Goal: Task Accomplishment & Management: Complete application form

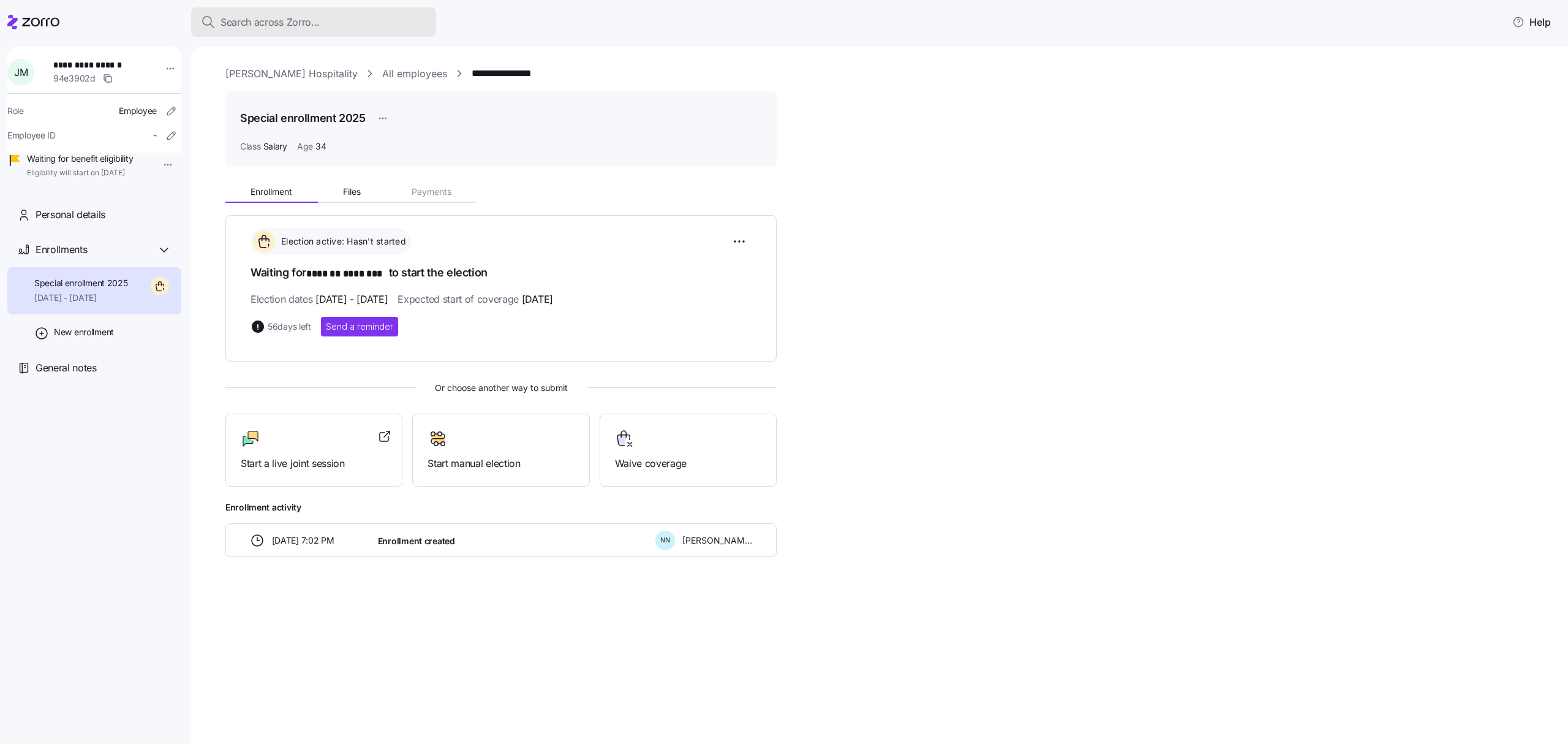
click at [263, 19] on span "Search across Zorro..." at bounding box center [269, 23] width 99 height 16
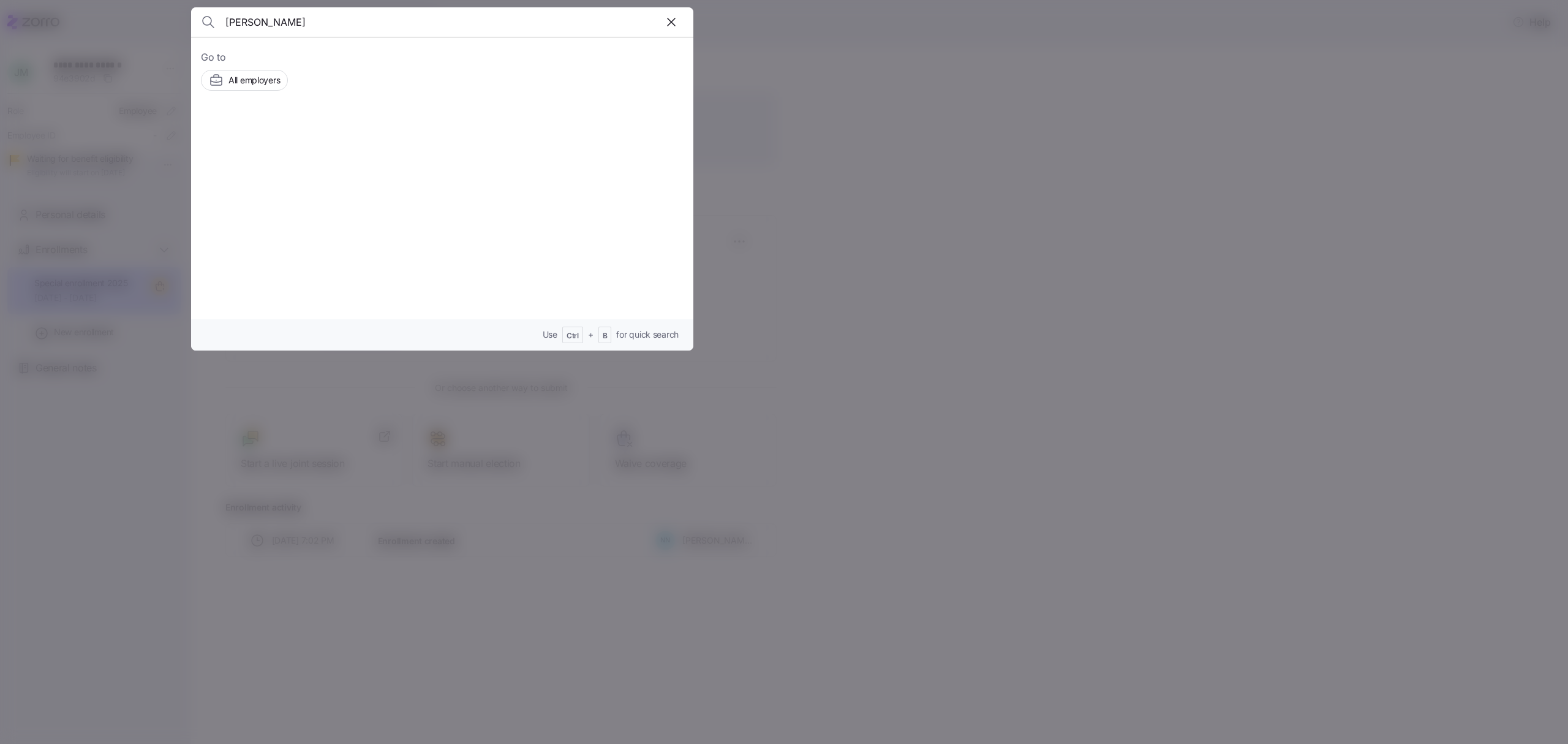
type input "mendoza"
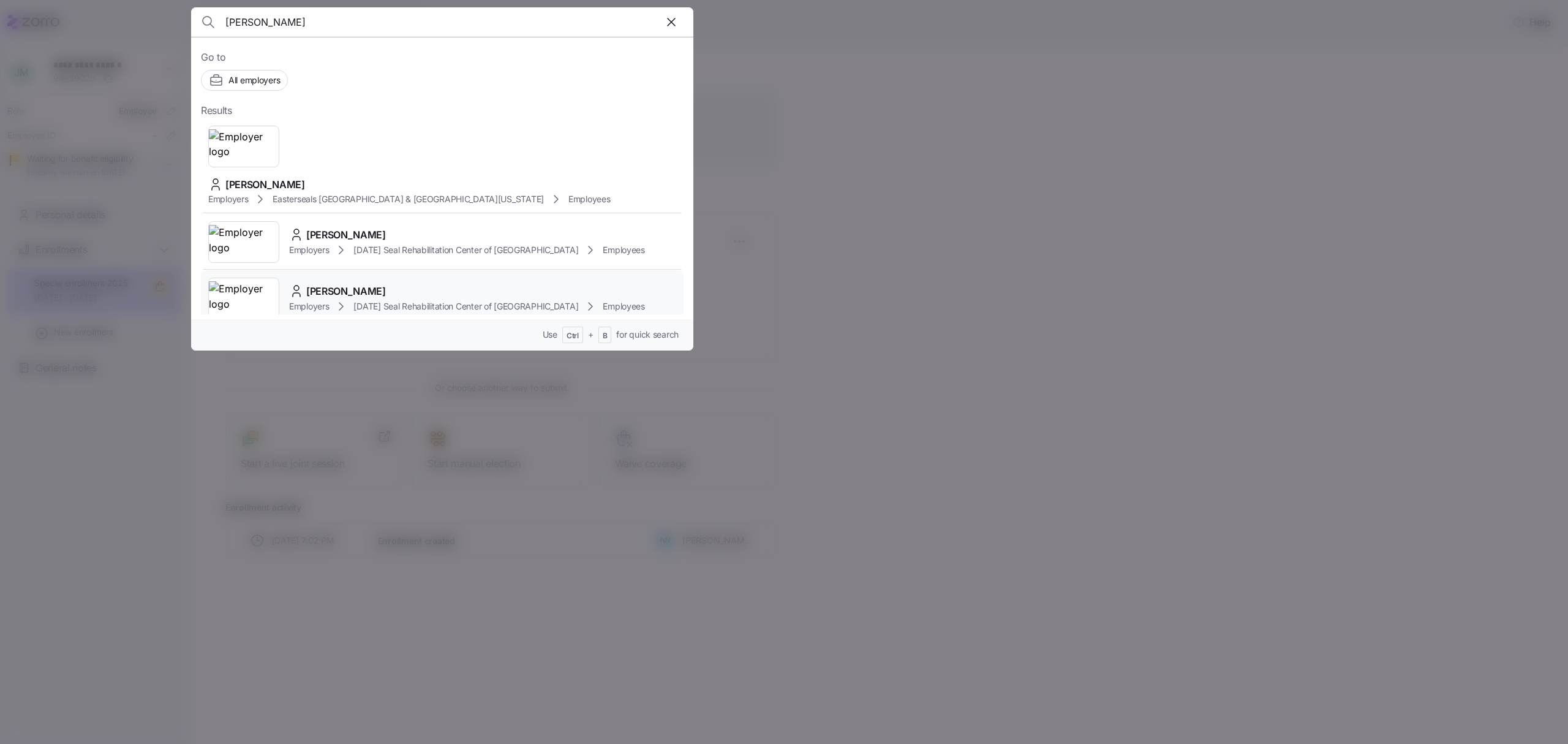
click at [395, 284] on div "[PERSON_NAME]" at bounding box center [466, 291] width 356 height 16
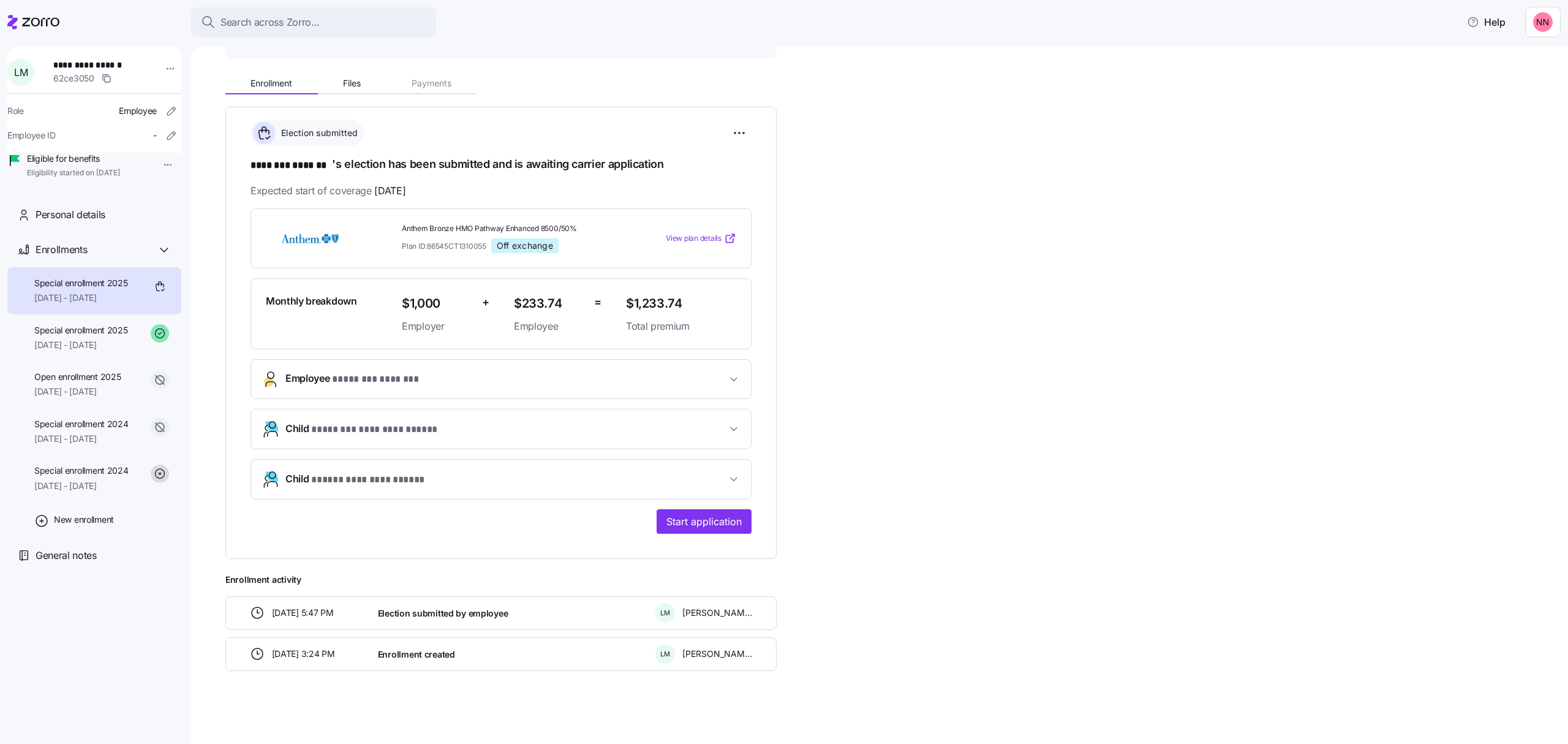
scroll to position [111, 0]
click at [272, 19] on span "Search across Zorro..." at bounding box center [269, 23] width 99 height 16
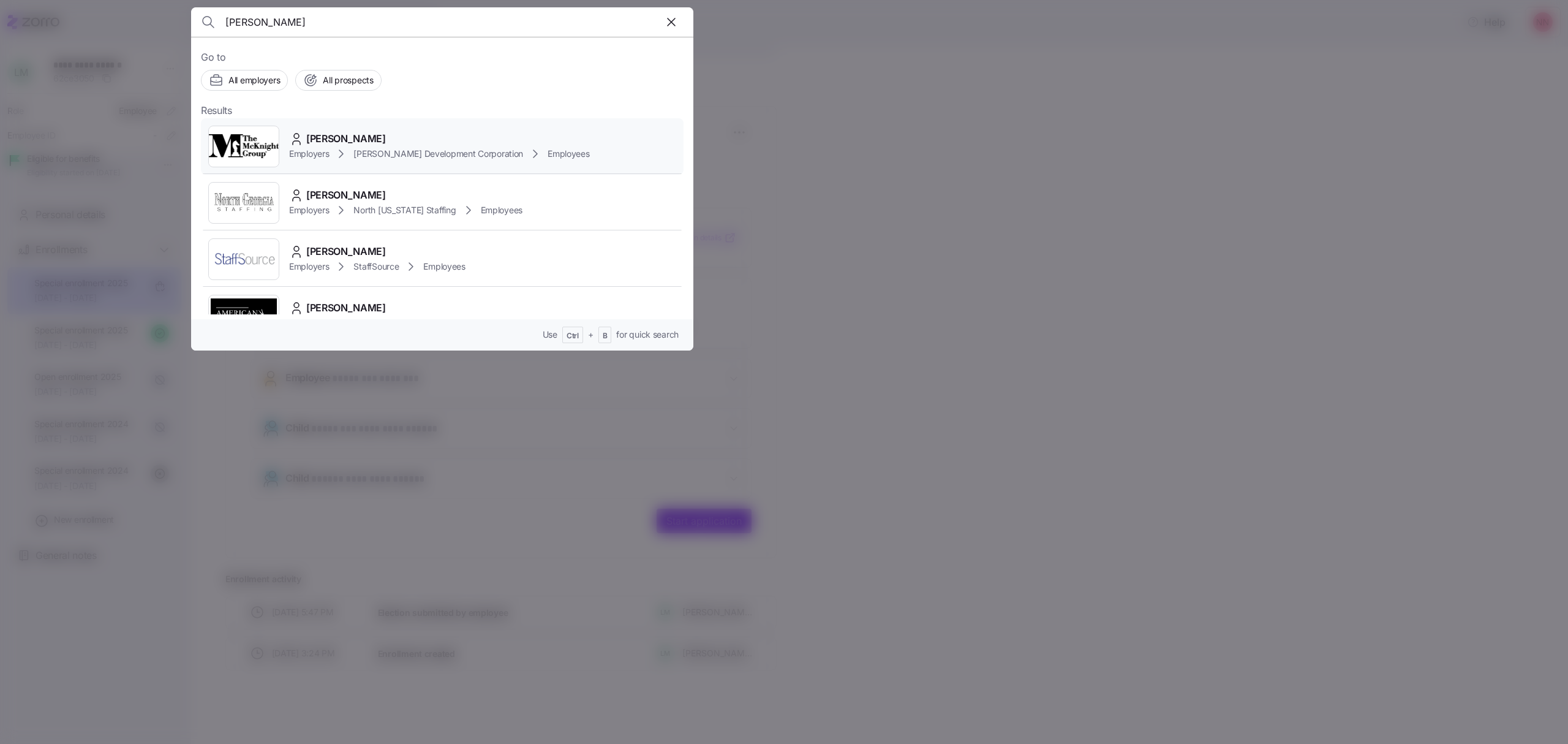
type input "[PERSON_NAME]"
click at [366, 148] on span "[PERSON_NAME] Development Corporation" at bounding box center [438, 154] width 170 height 12
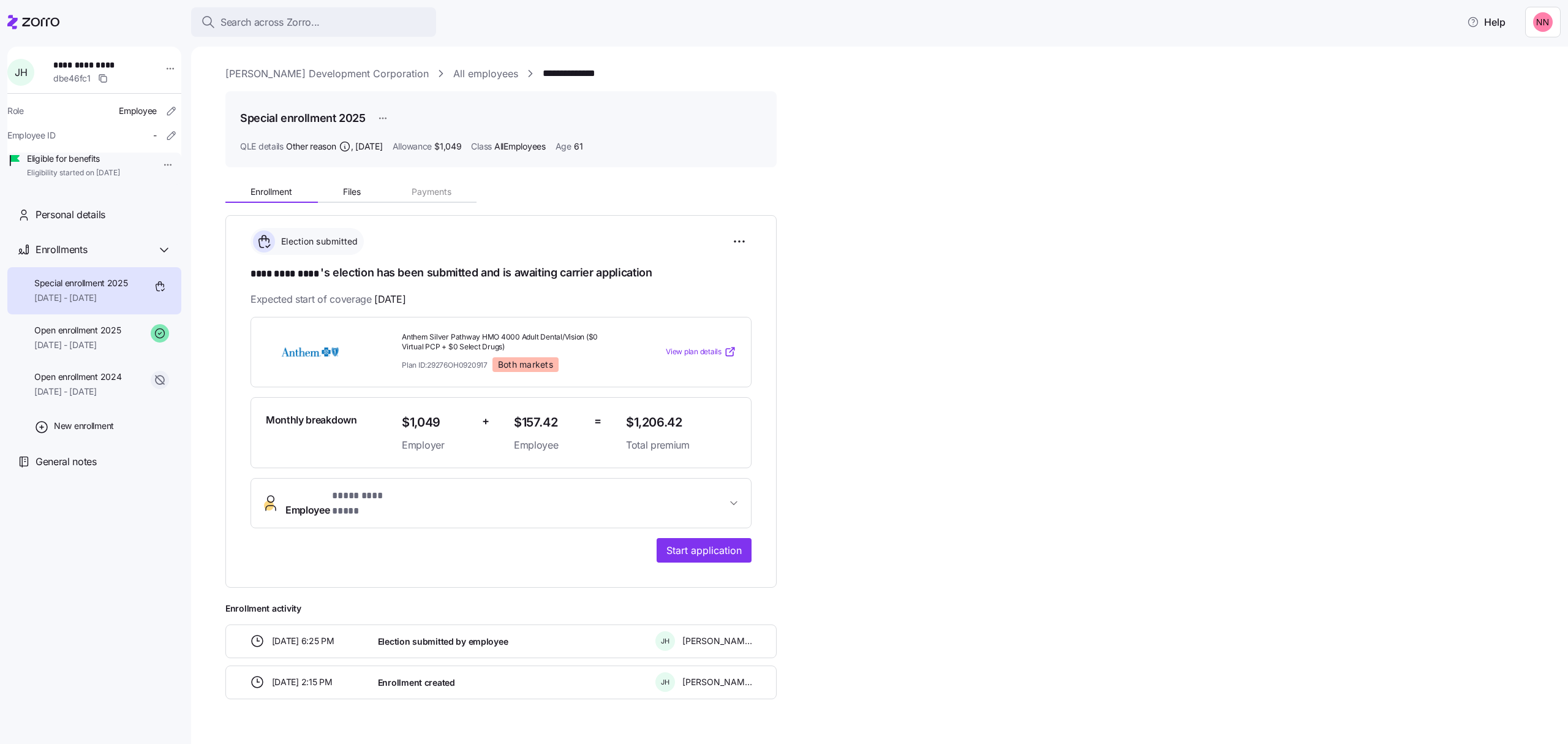
click at [320, 70] on link "[PERSON_NAME] Development Corporation" at bounding box center [327, 74] width 203 height 16
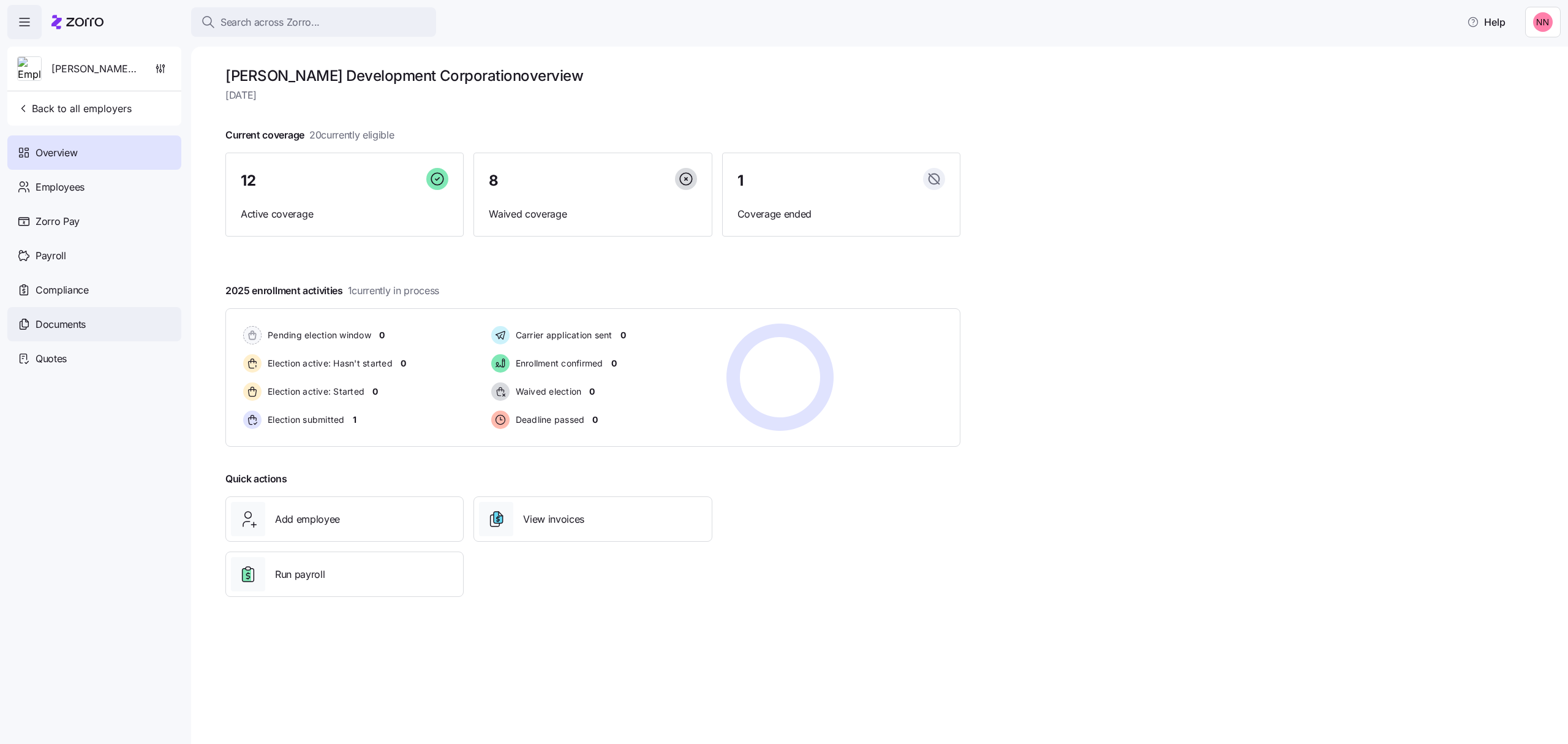
click at [67, 322] on span "Documents" at bounding box center [61, 325] width 51 height 16
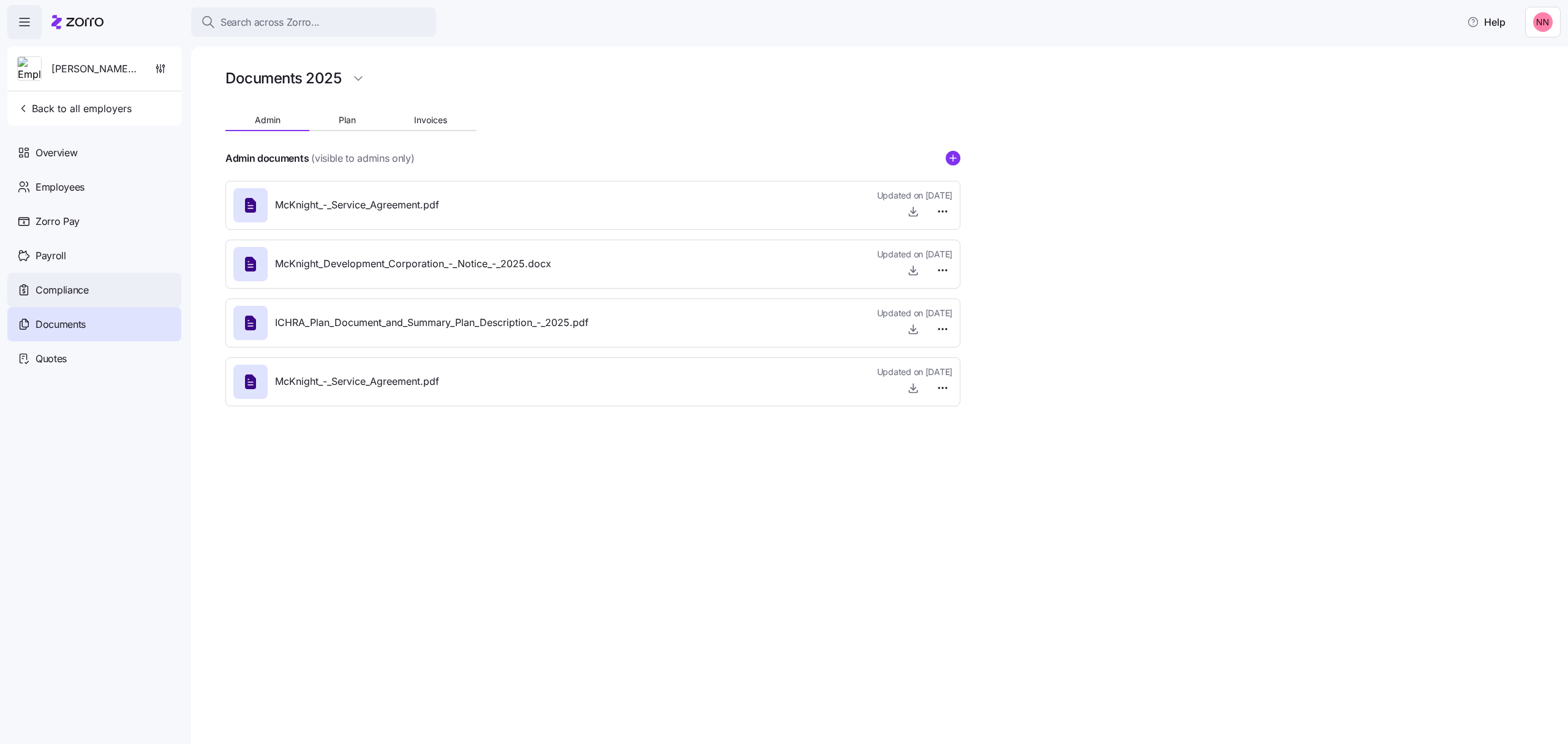
click at [118, 290] on div "Compliance" at bounding box center [93, 290] width 174 height 34
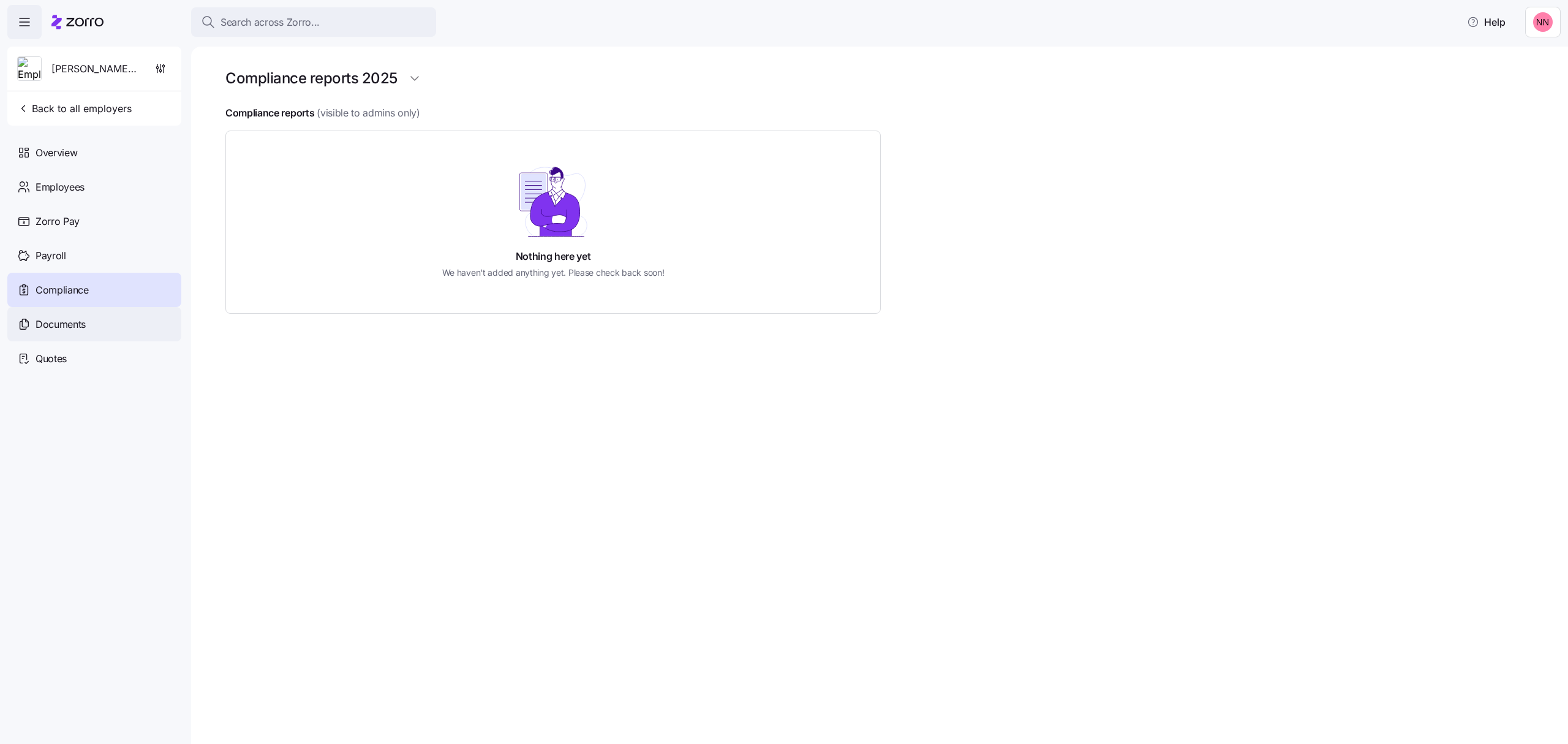
click at [74, 324] on span "Documents" at bounding box center [61, 325] width 51 height 16
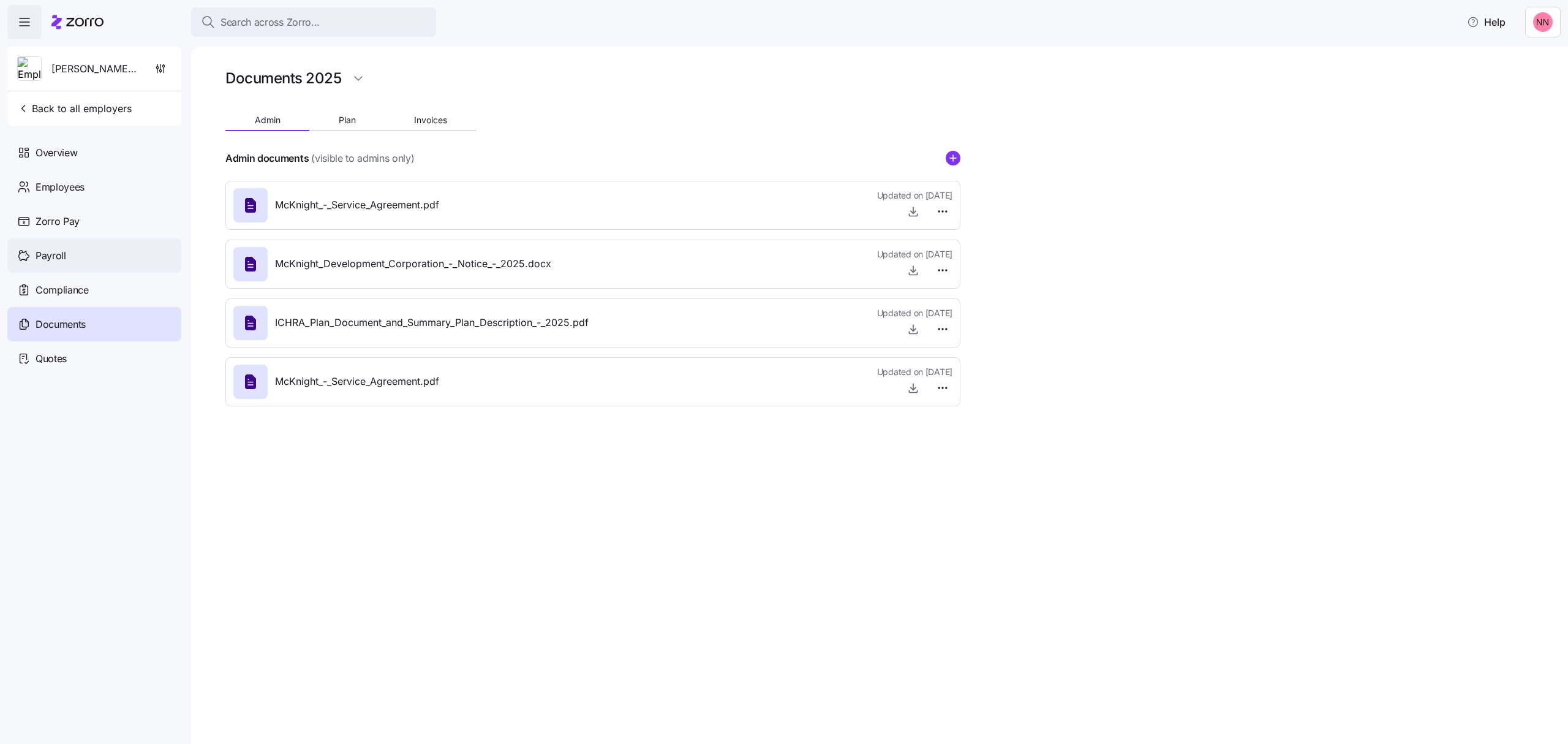
click at [79, 245] on div "Payroll" at bounding box center [93, 256] width 174 height 34
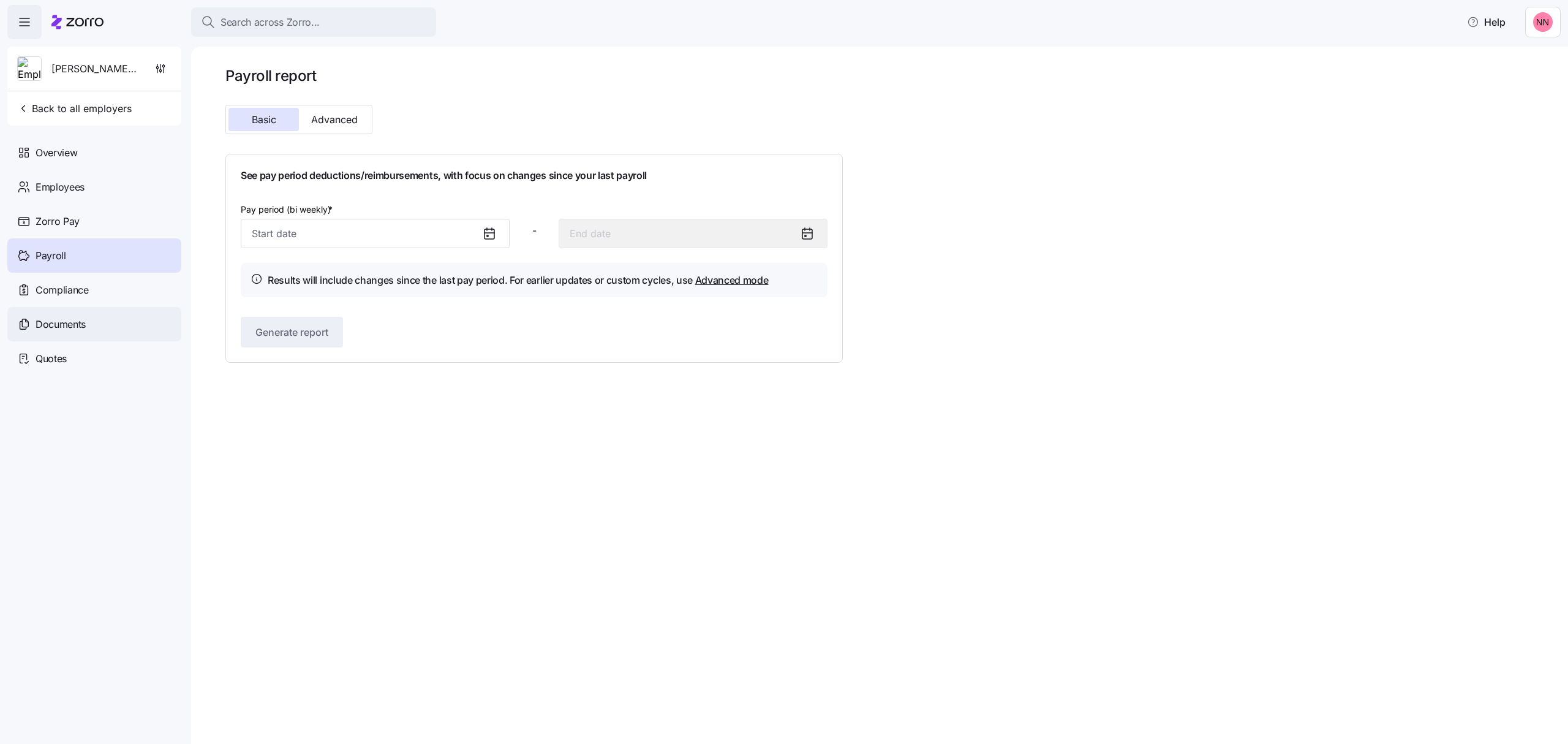
click at [82, 323] on span "Documents" at bounding box center [61, 325] width 51 height 16
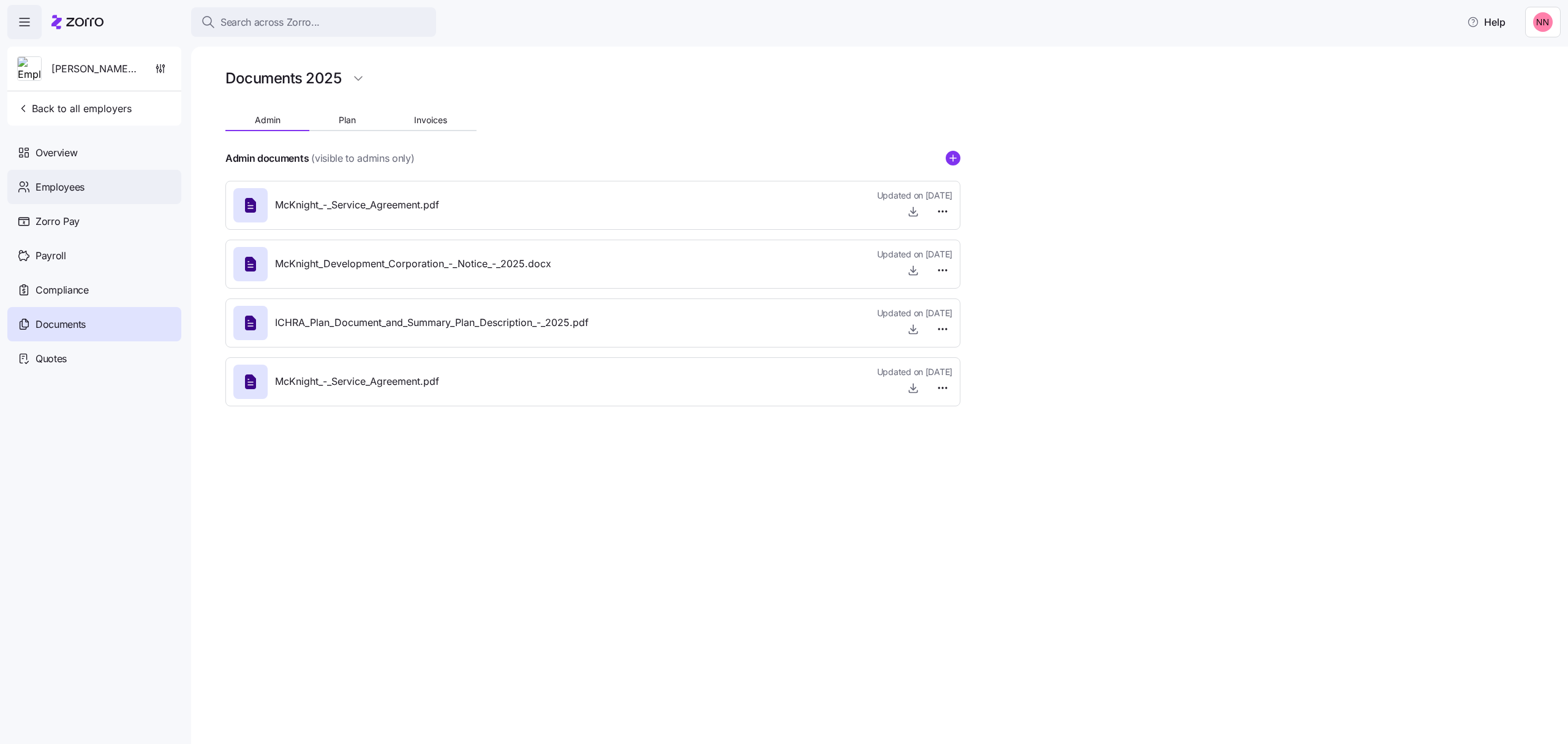
click at [76, 182] on span "Employees" at bounding box center [60, 188] width 49 height 16
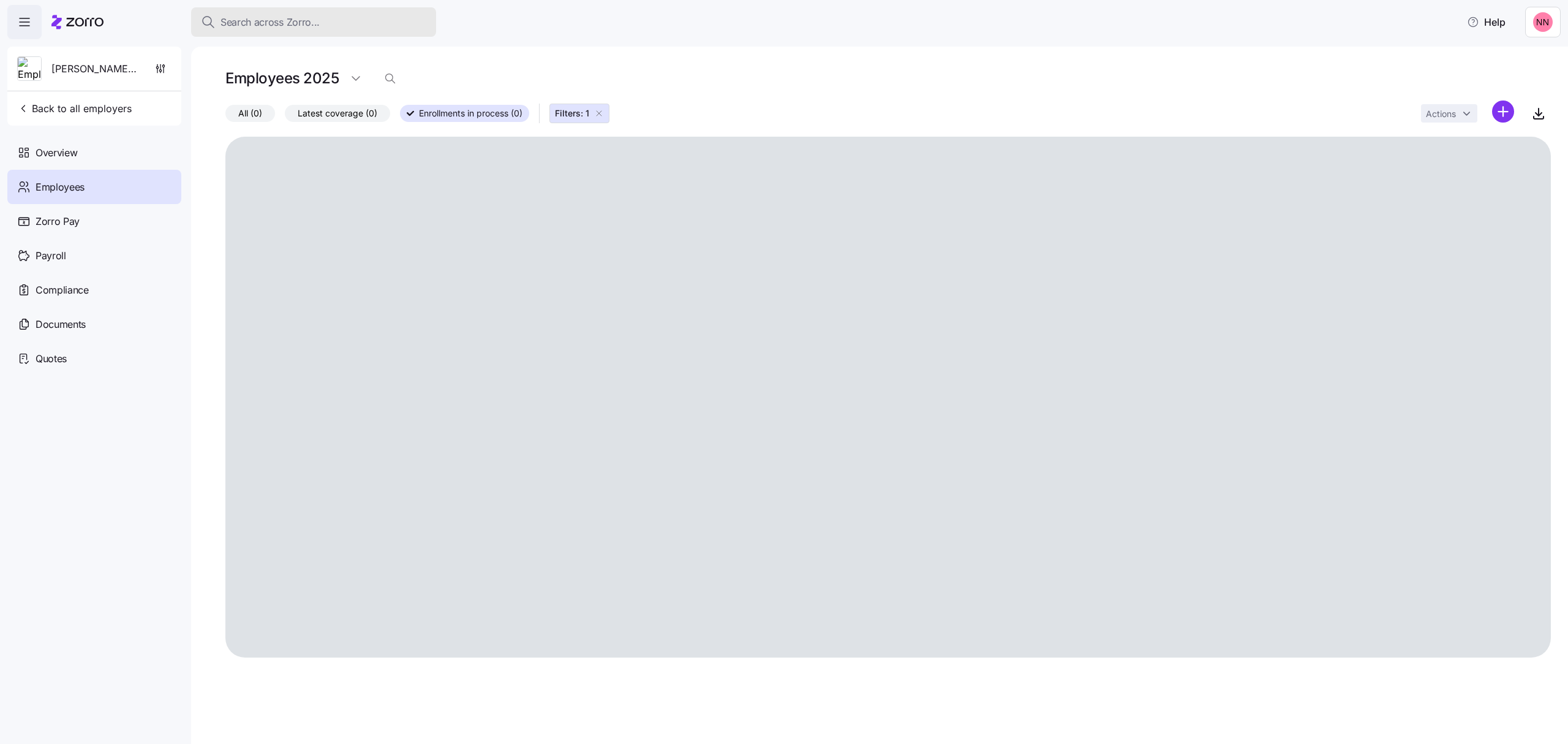
click at [339, 17] on div "Search across Zorro..." at bounding box center [314, 23] width 226 height 16
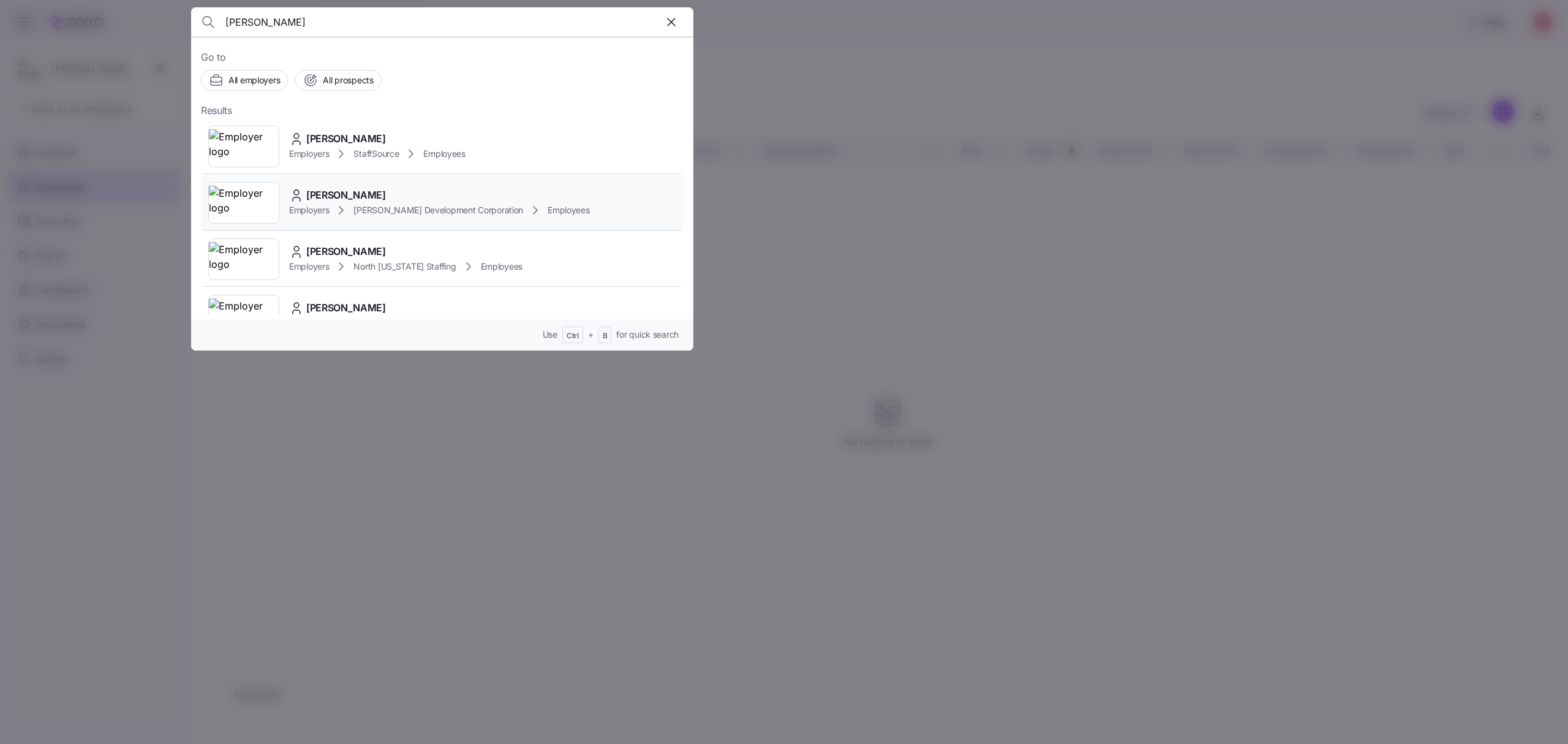
type input "[PERSON_NAME]"
click at [343, 195] on span "[PERSON_NAME]" at bounding box center [346, 196] width 79 height 16
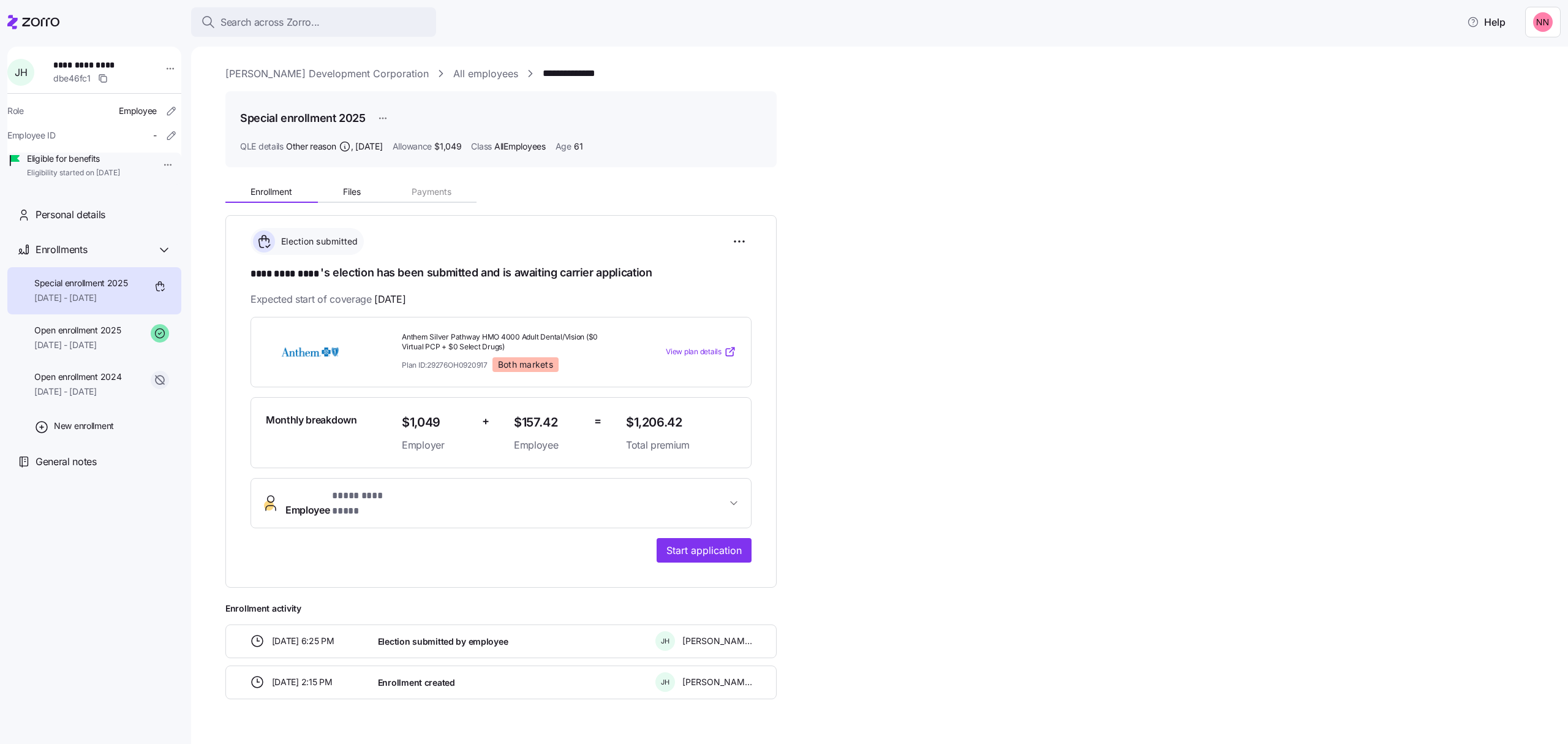
click at [573, 483] on button "Employee * **** ********* *" at bounding box center [501, 502] width 500 height 49
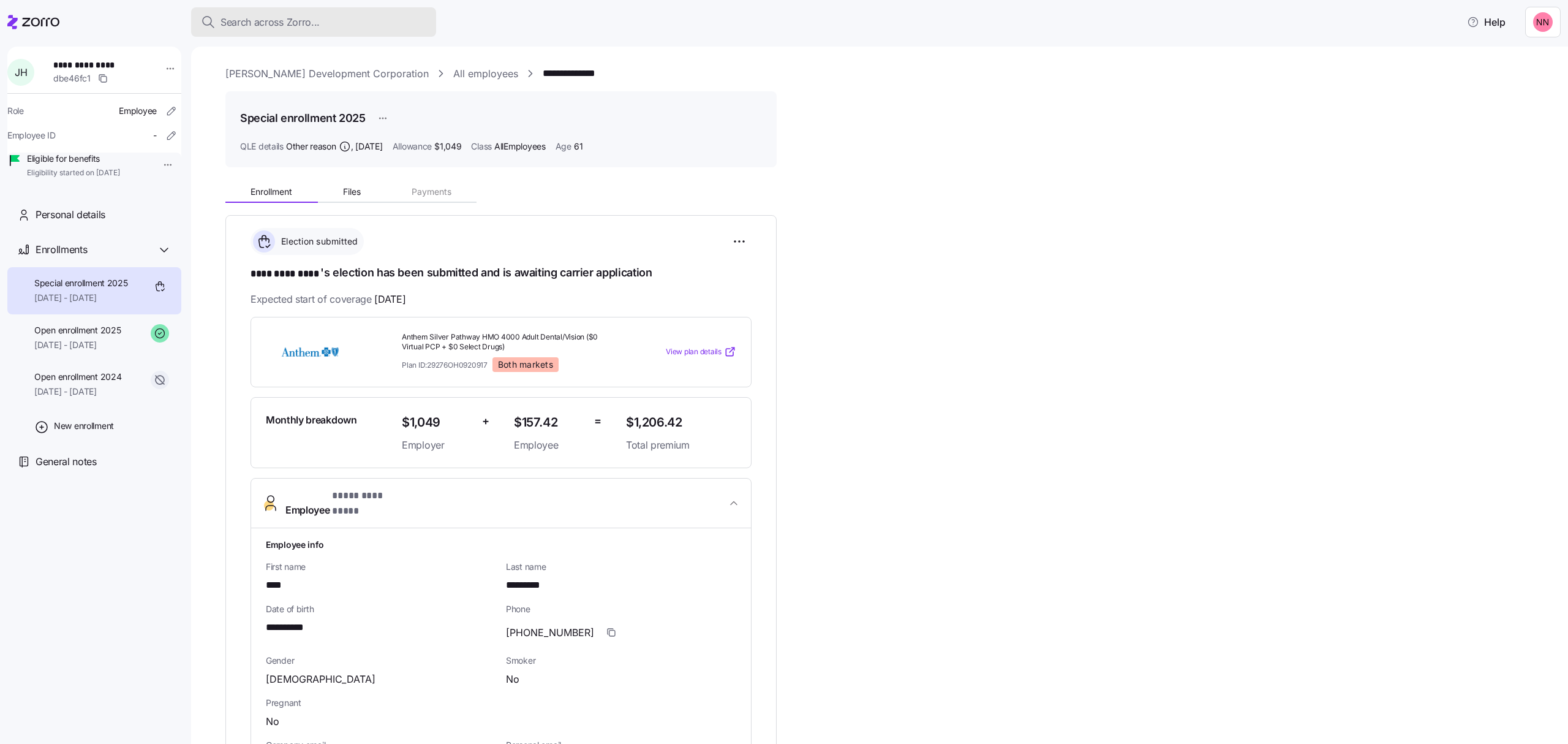
click at [289, 24] on span "Search across Zorro..." at bounding box center [269, 23] width 99 height 16
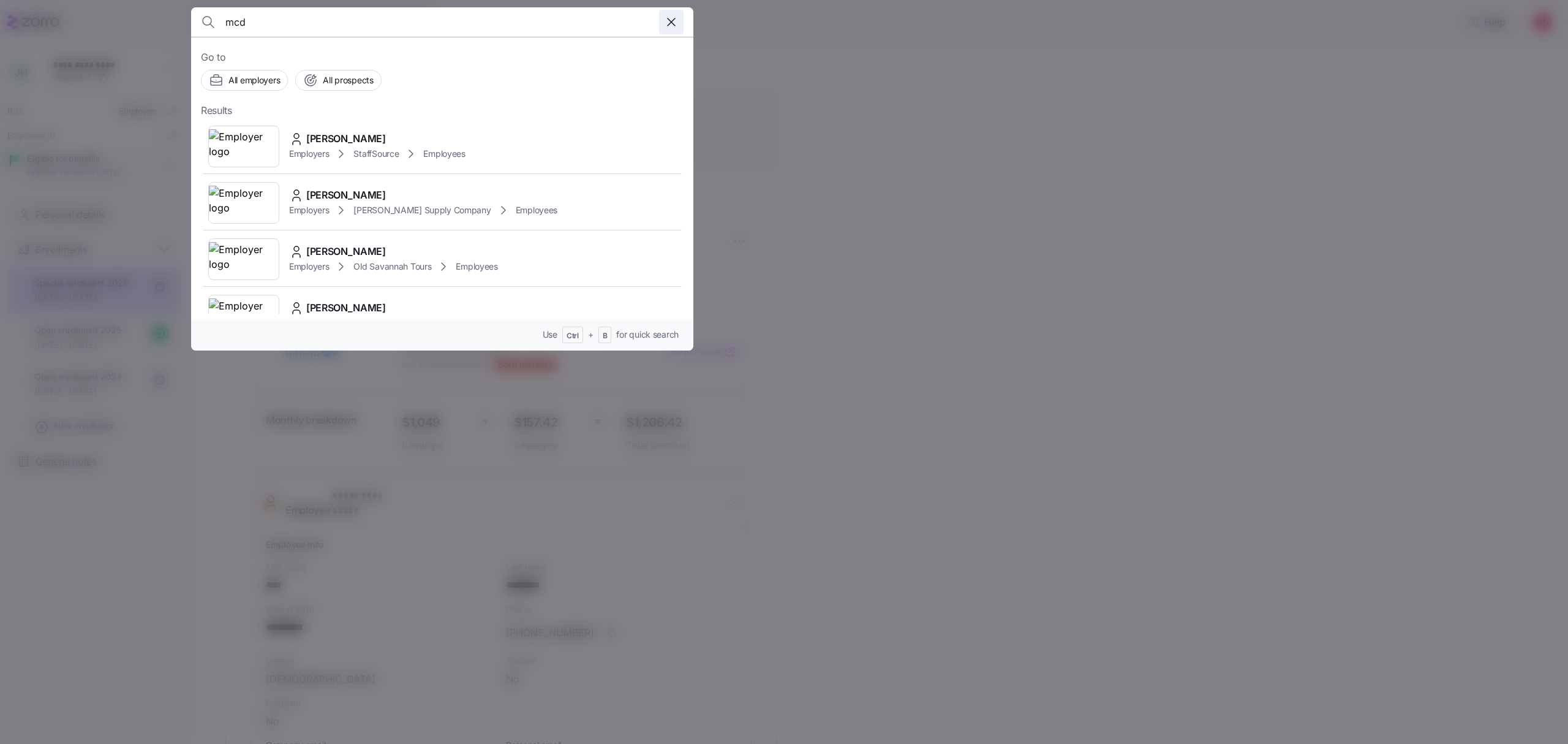
type input "mcd"
click at [671, 16] on icon "button" at bounding box center [671, 22] width 15 height 15
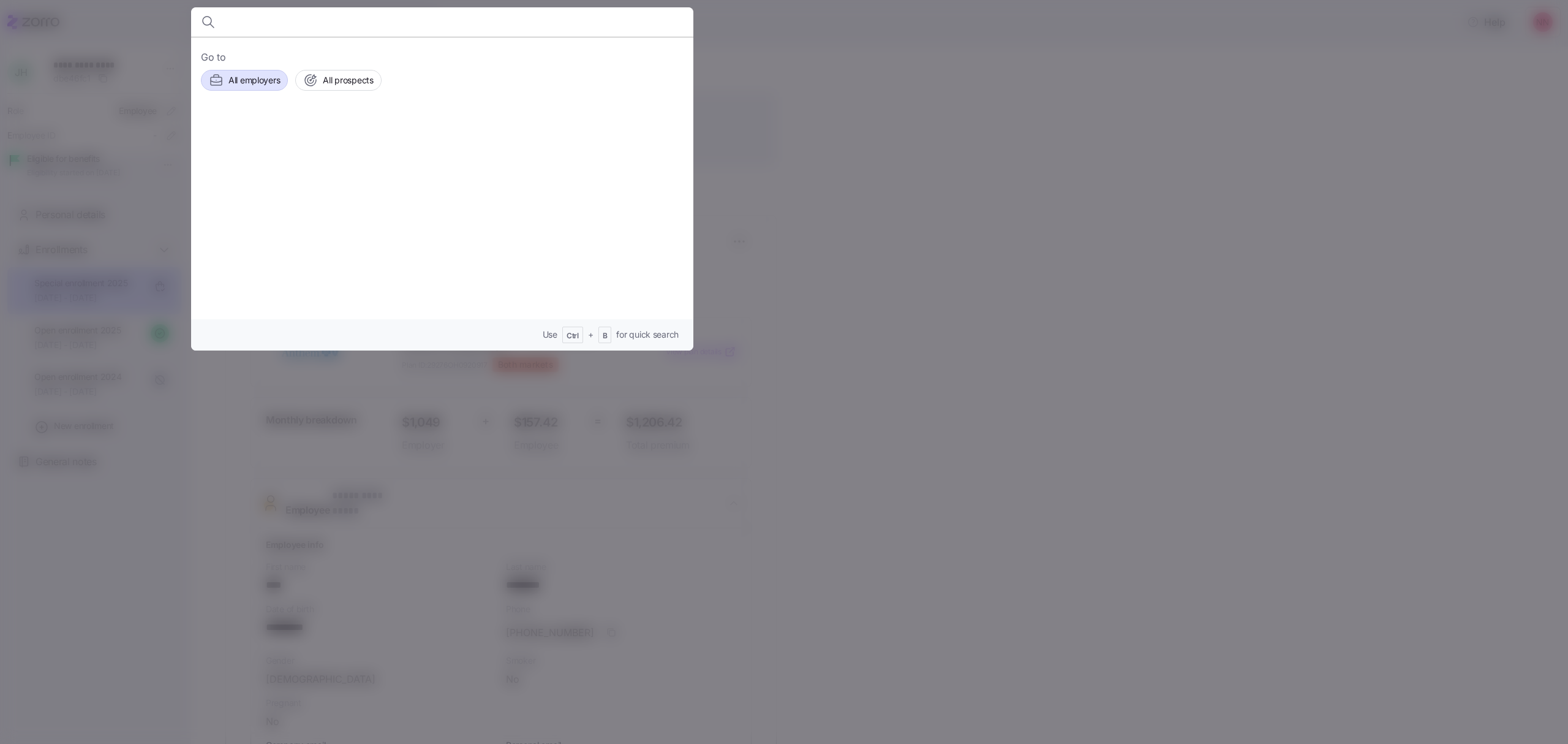
click at [244, 82] on span "All employers" at bounding box center [254, 80] width 51 height 12
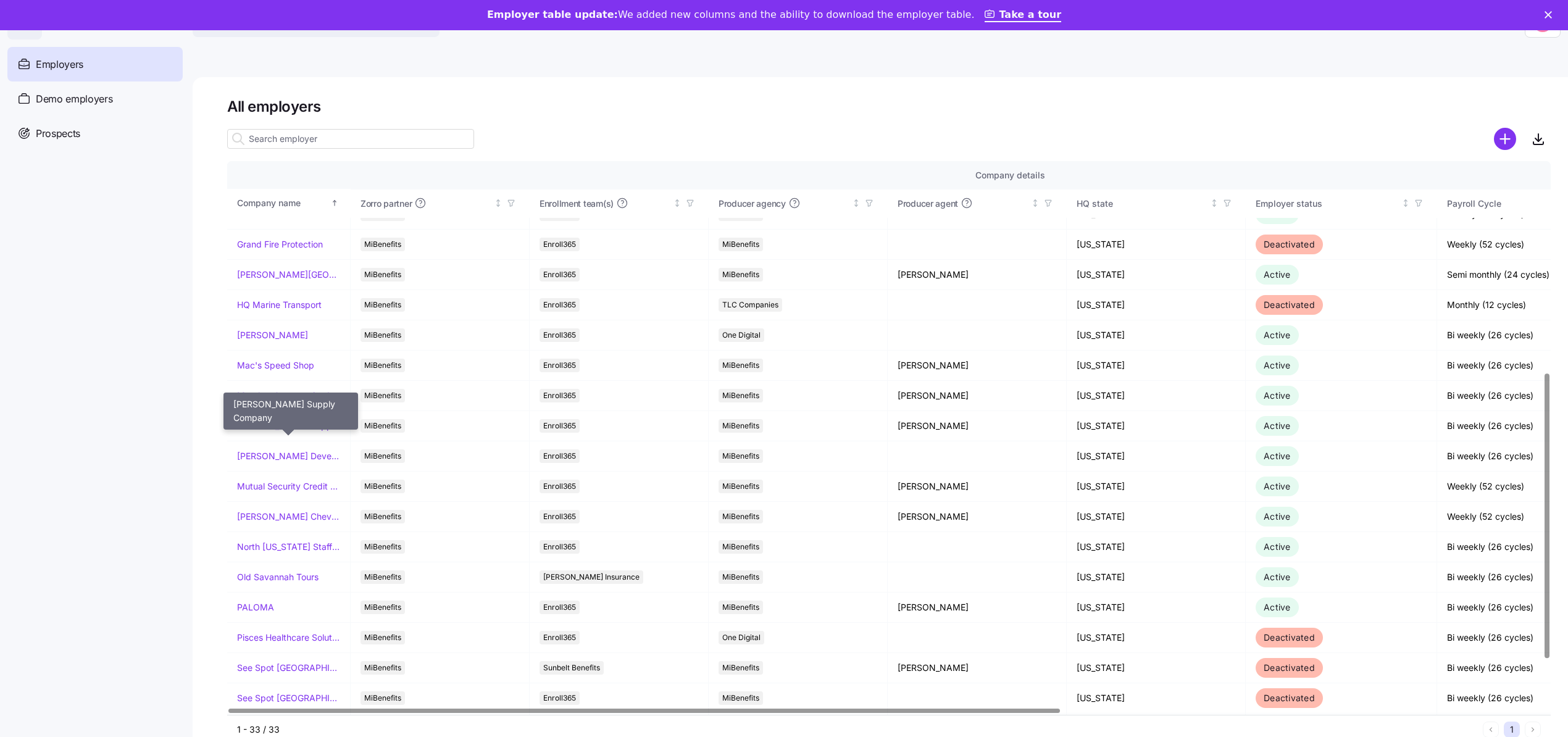
click at [304, 431] on link "[PERSON_NAME] Supply Company" at bounding box center [288, 426] width 103 height 13
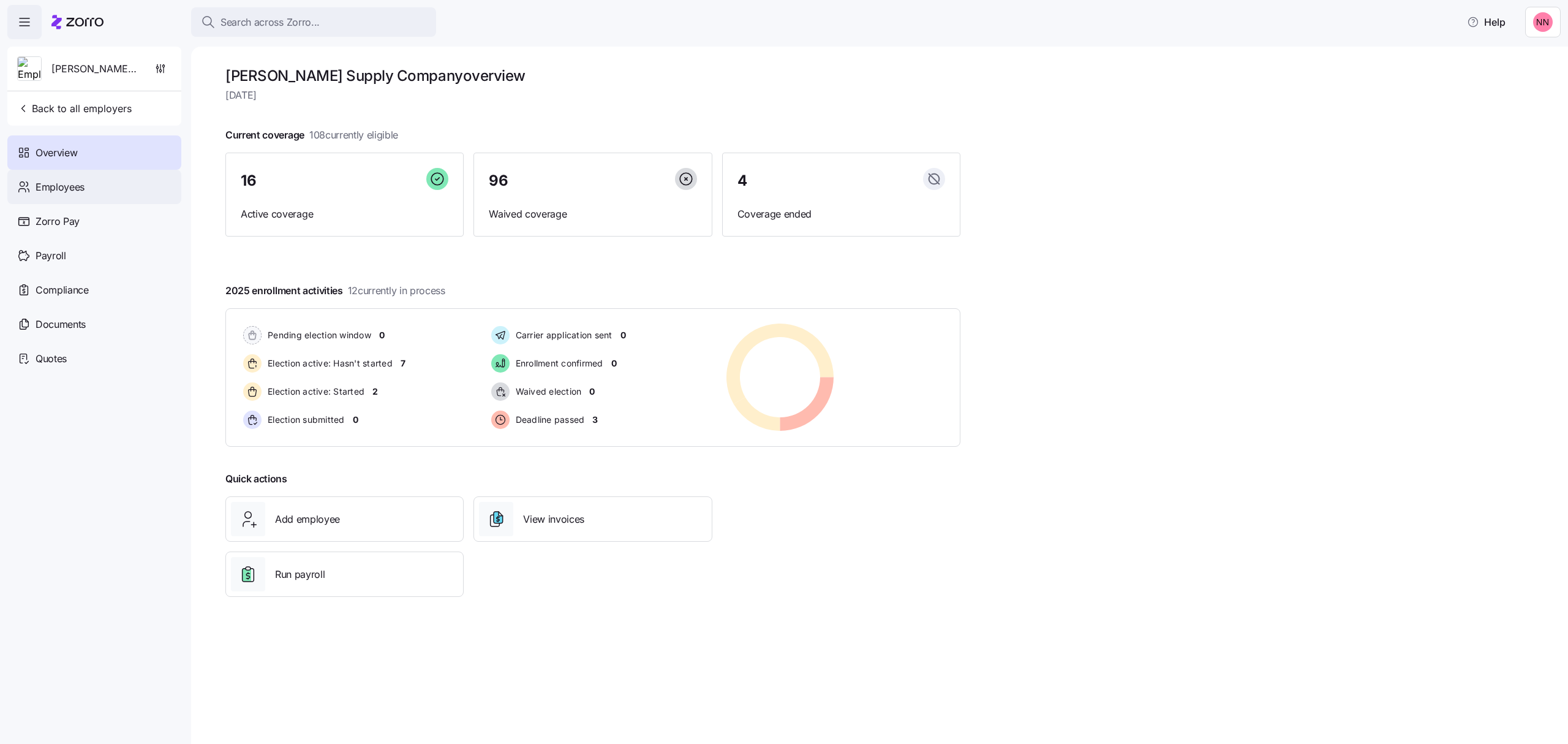
click at [73, 185] on span "Employees" at bounding box center [60, 188] width 49 height 16
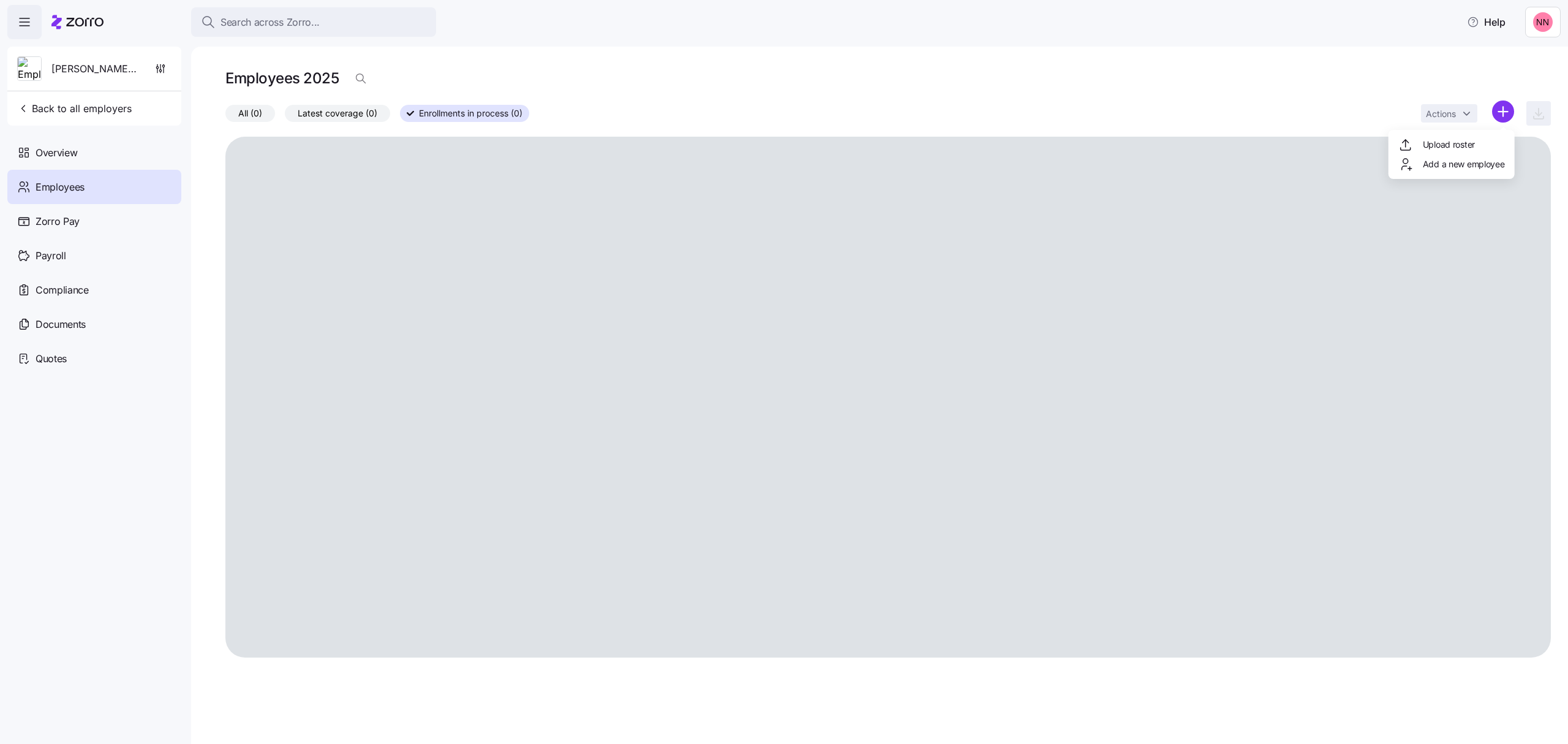
click at [1507, 111] on html "Search across Zorro... Help [PERSON_NAME] Supply Company Back to all employers …" at bounding box center [784, 368] width 1568 height 737
click at [1419, 157] on div "Upload roster Add a new employee" at bounding box center [1452, 154] width 126 height 49
click at [1429, 165] on span "Add a new employee" at bounding box center [1464, 164] width 82 height 12
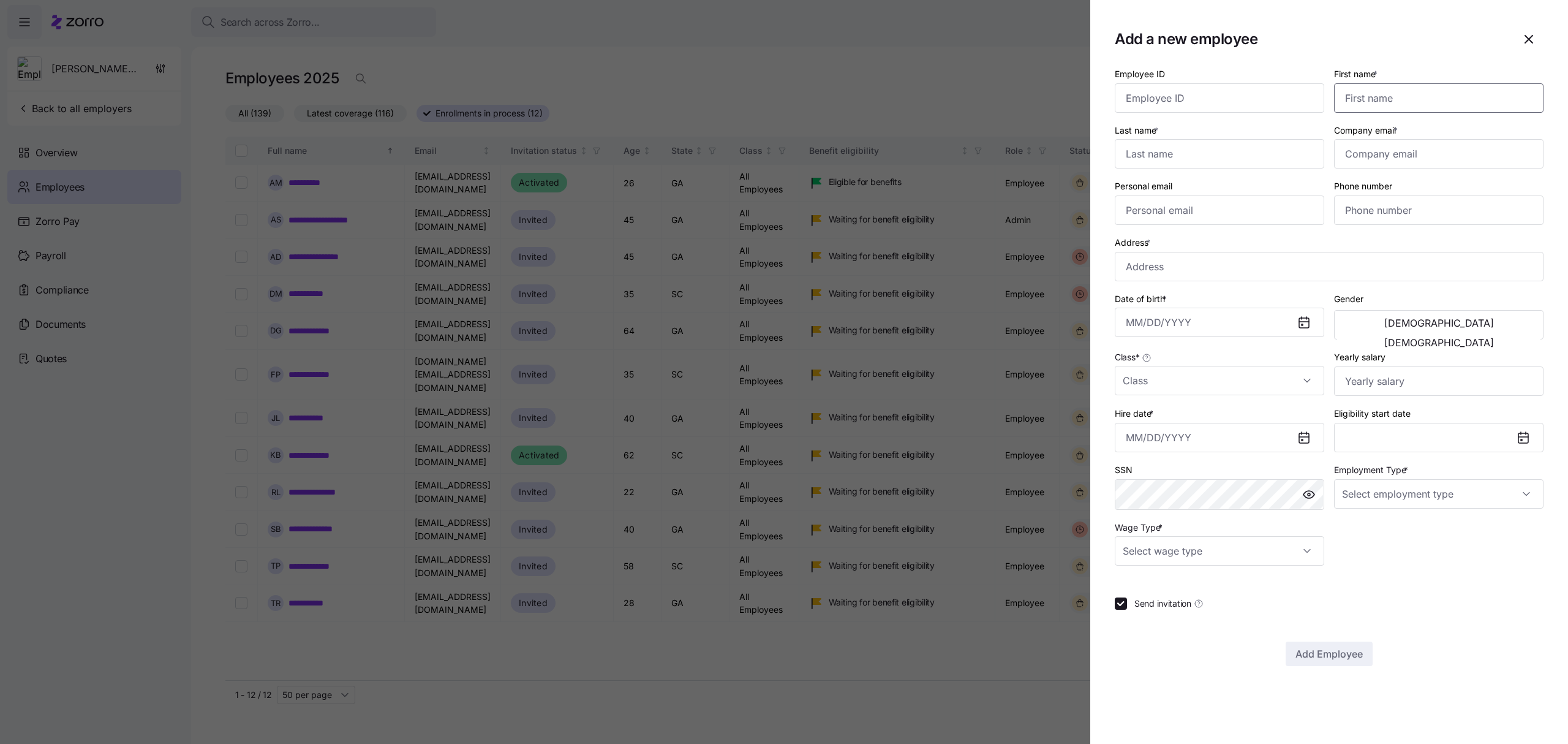
click at [1372, 96] on input "First name *" at bounding box center [1439, 98] width 209 height 30
type input "[PERSON_NAME]"
click at [1410, 162] on input "Company email *" at bounding box center [1439, 154] width 209 height 30
paste input "[EMAIL_ADDRESS][DOMAIN_NAME]"
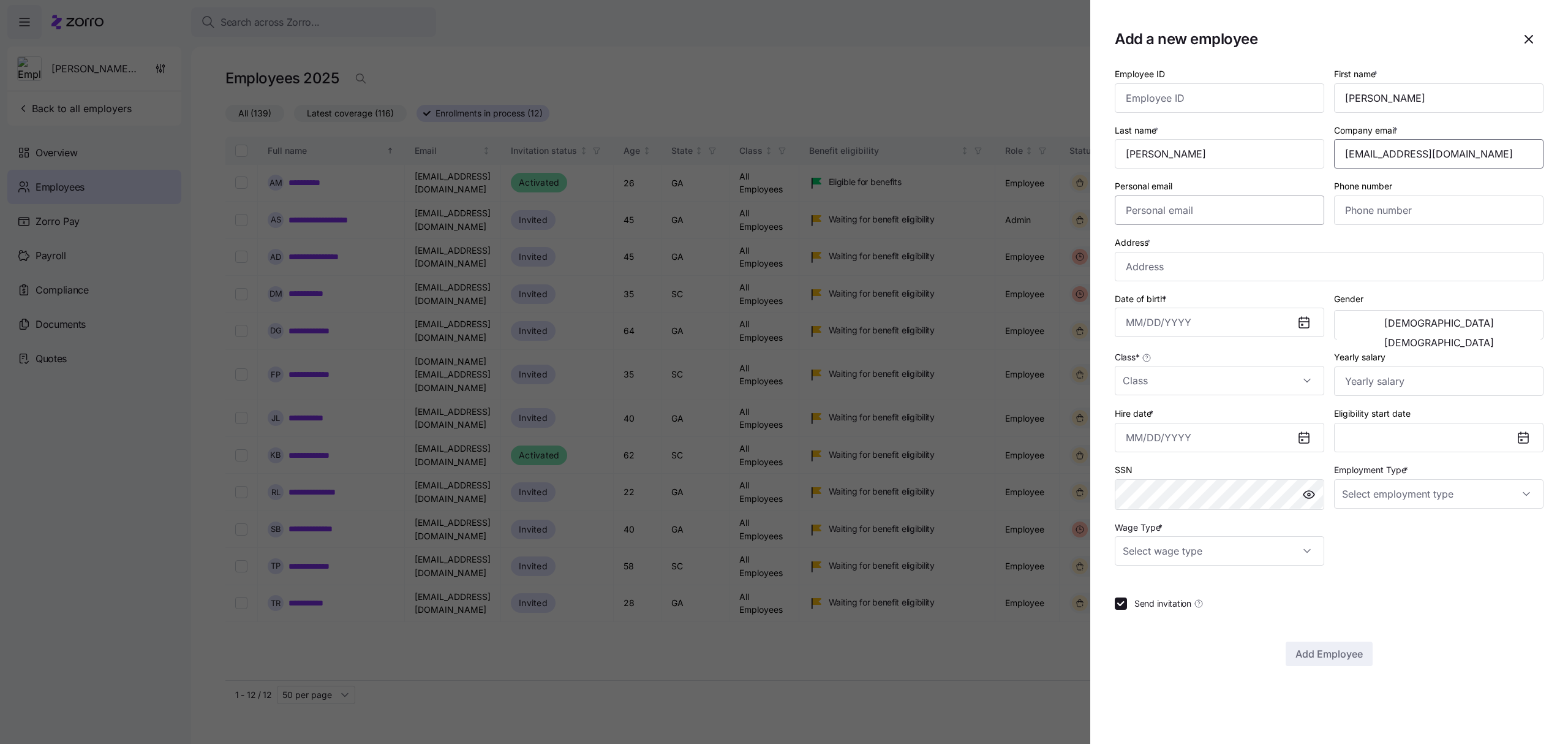
type input "[EMAIL_ADDRESS][DOMAIN_NAME]"
click at [1284, 218] on input "Personal email" at bounding box center [1219, 210] width 209 height 30
paste input "[EMAIL_ADDRESS][DOMAIN_NAME]"
type input "[EMAIL_ADDRESS][DOMAIN_NAME]"
click at [1427, 201] on input "Phone number" at bounding box center [1439, 210] width 209 height 30
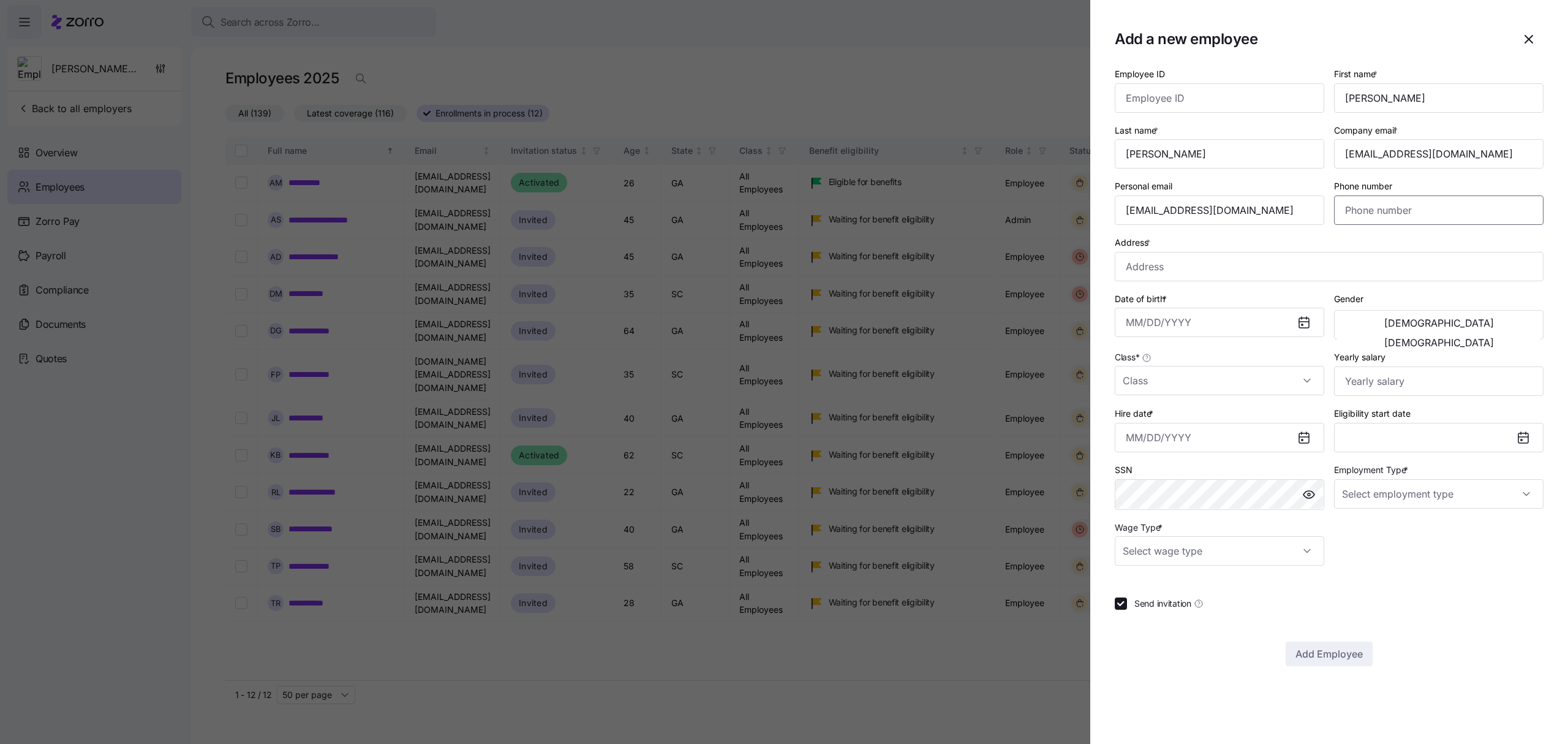
paste input "[PHONE_NUMBER]"
type input "[PHONE_NUMBER]"
click at [1171, 265] on input "Address *" at bounding box center [1329, 266] width 429 height 30
paste input "[STREET_ADDRESS][PERSON_NAME]"
type input "[STREET_ADDRESS][PERSON_NAME]"
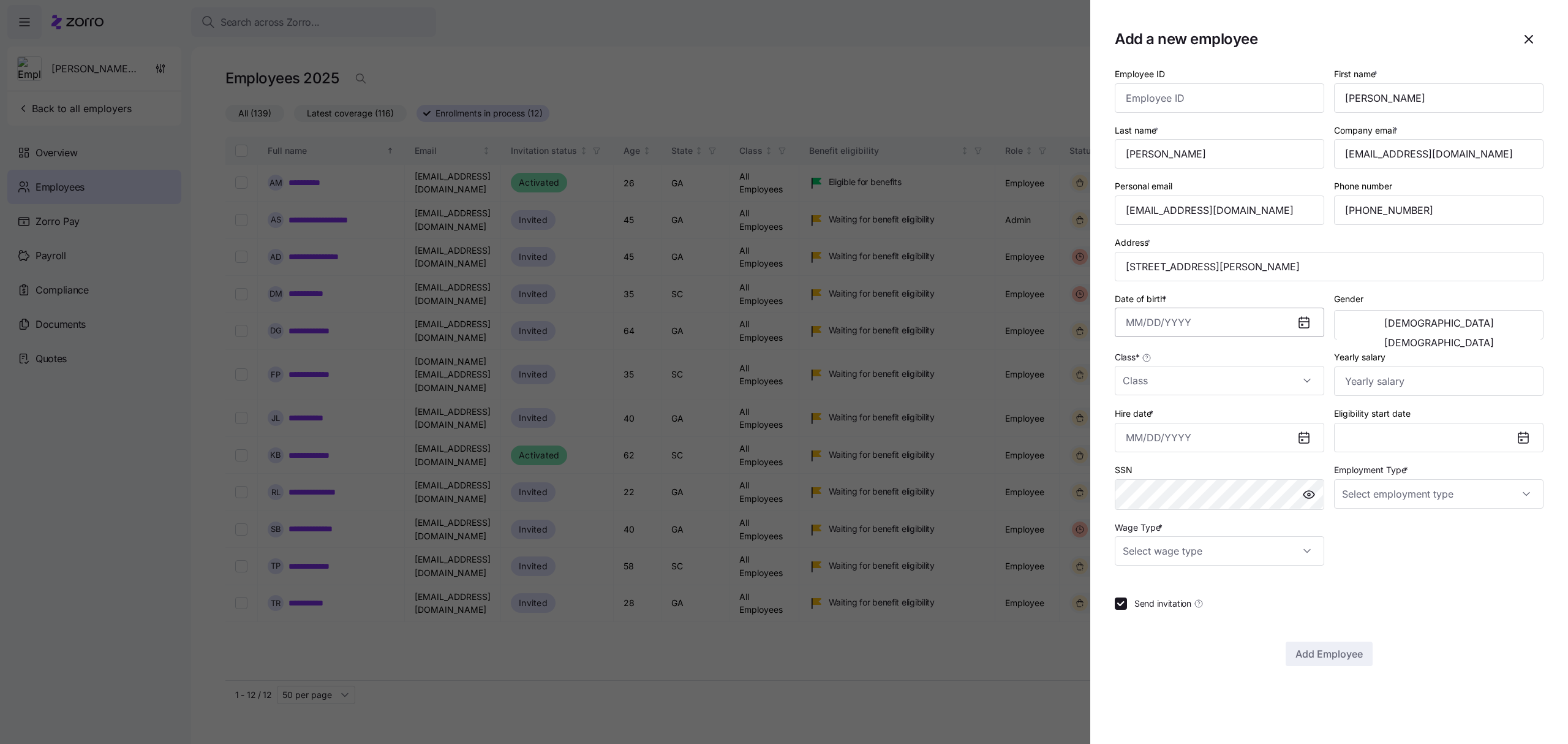
click at [1155, 317] on input "Date of birth *" at bounding box center [1219, 323] width 209 height 30
paste input "[DATE]"
type input "[DATE]"
click at [1412, 323] on button "[DEMOGRAPHIC_DATA]" at bounding box center [1439, 323] width 203 height 19
click at [1250, 371] on input "Class *" at bounding box center [1219, 381] width 209 height 30
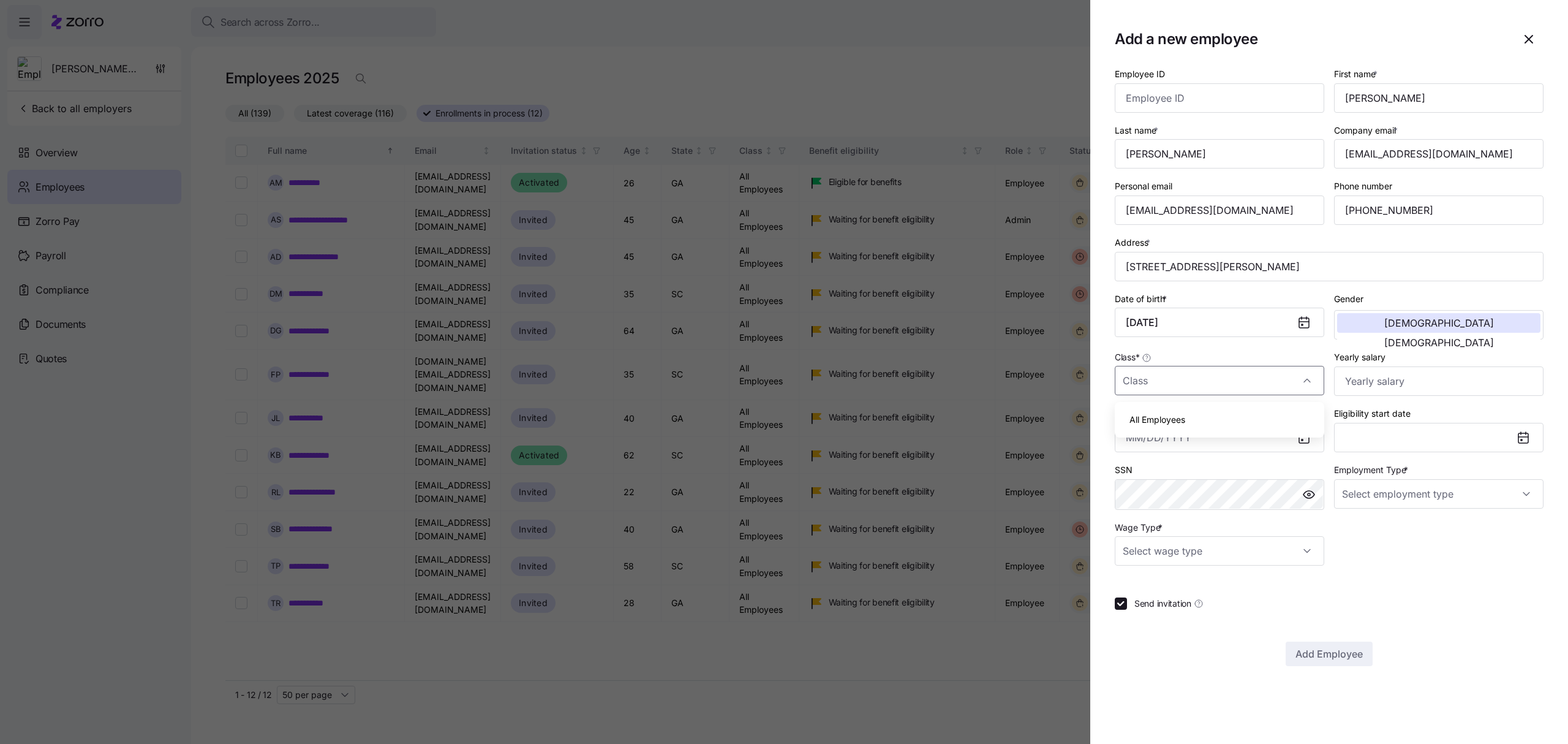
click at [1217, 419] on div "All Employees" at bounding box center [1219, 419] width 199 height 26
type input "All Employees"
click at [1412, 389] on input "Yearly salary" at bounding box center [1439, 382] width 209 height 30
type input "$39,000"
click at [1303, 439] on icon at bounding box center [1304, 438] width 10 height 10
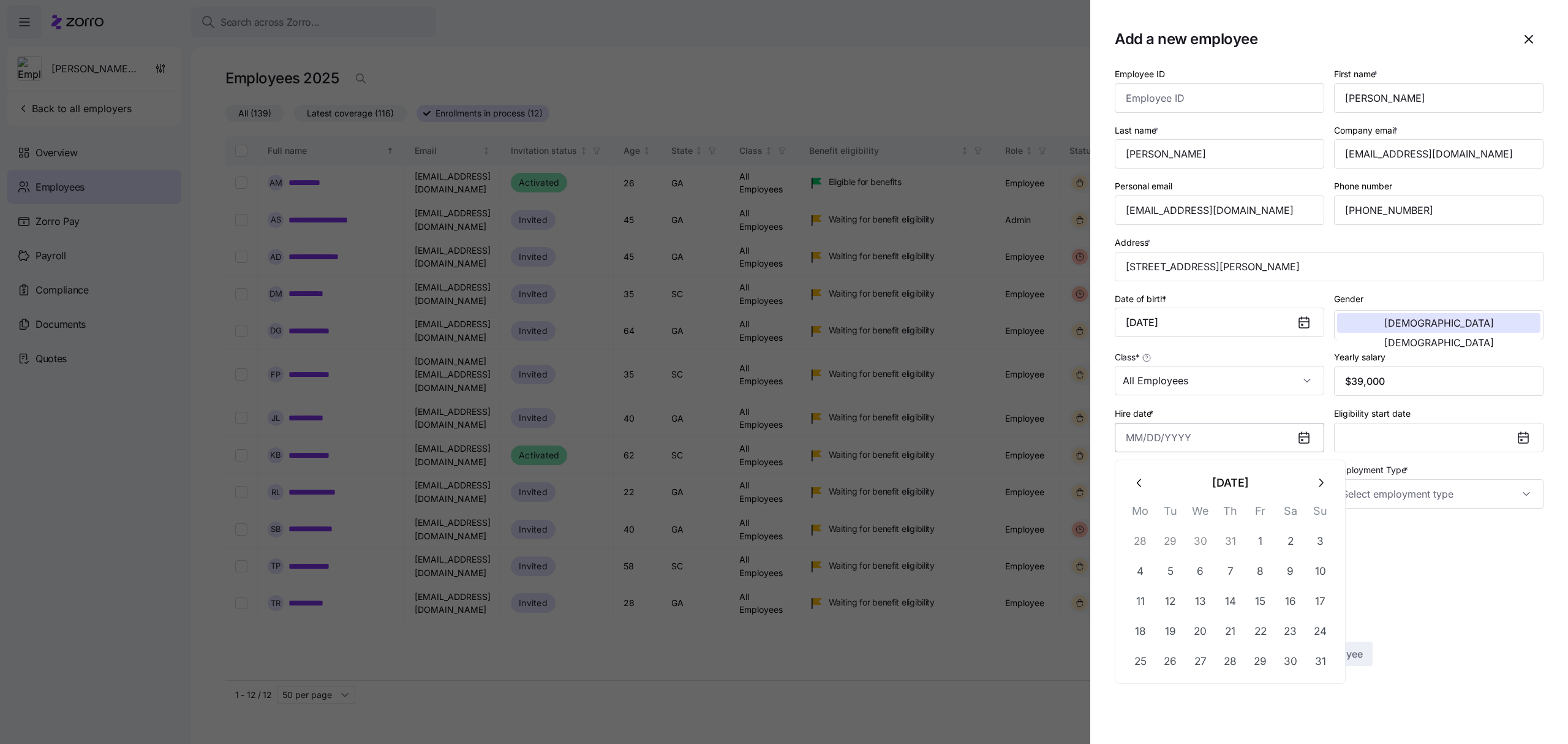
click at [1253, 444] on input "Hire date *" at bounding box center [1219, 438] width 209 height 30
click at [1130, 634] on button "18" at bounding box center [1141, 632] width 30 height 30
type input "[DATE]"
click at [1451, 492] on input "Employment Type *" at bounding box center [1439, 494] width 209 height 30
click at [1403, 527] on div "Full Time" at bounding box center [1439, 534] width 199 height 26
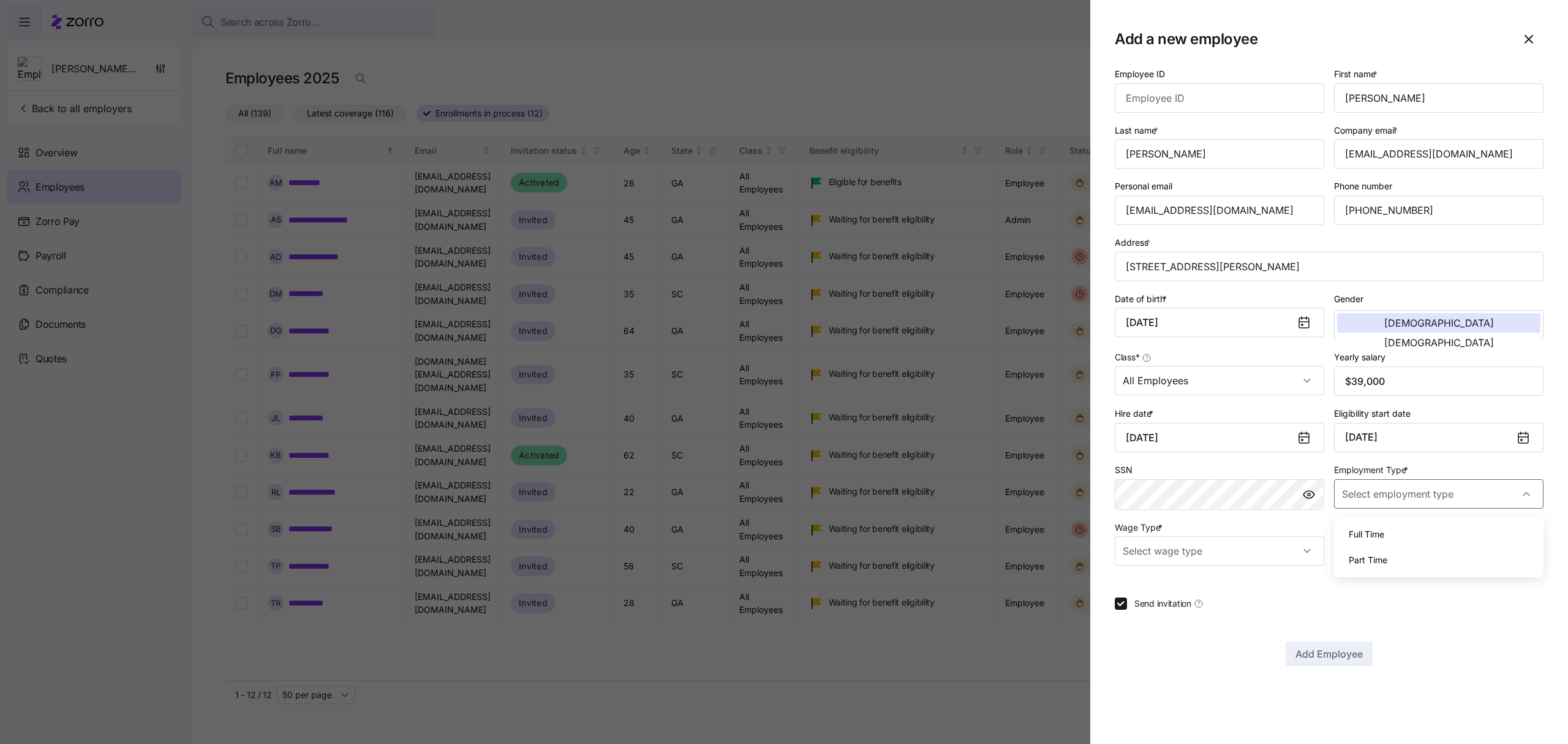
type input "Full Time"
click at [1305, 548] on input "Wage Type *" at bounding box center [1219, 551] width 209 height 30
click at [1174, 614] on div "Hourly" at bounding box center [1219, 618] width 199 height 26
type input "Hourly"
click at [1331, 651] on span "Add Employee" at bounding box center [1329, 654] width 68 height 15
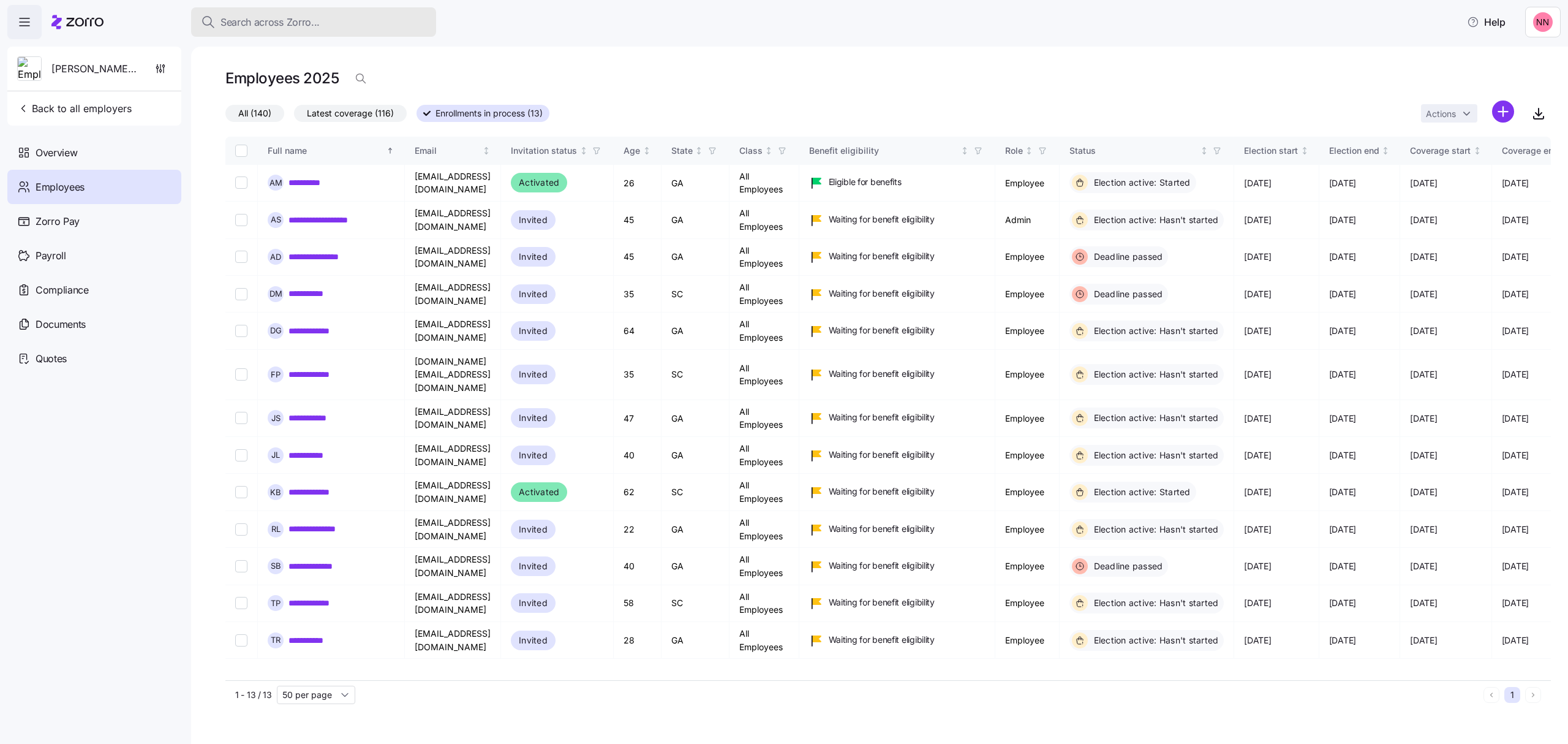
click at [350, 21] on div "Search across Zorro..." at bounding box center [314, 23] width 226 height 16
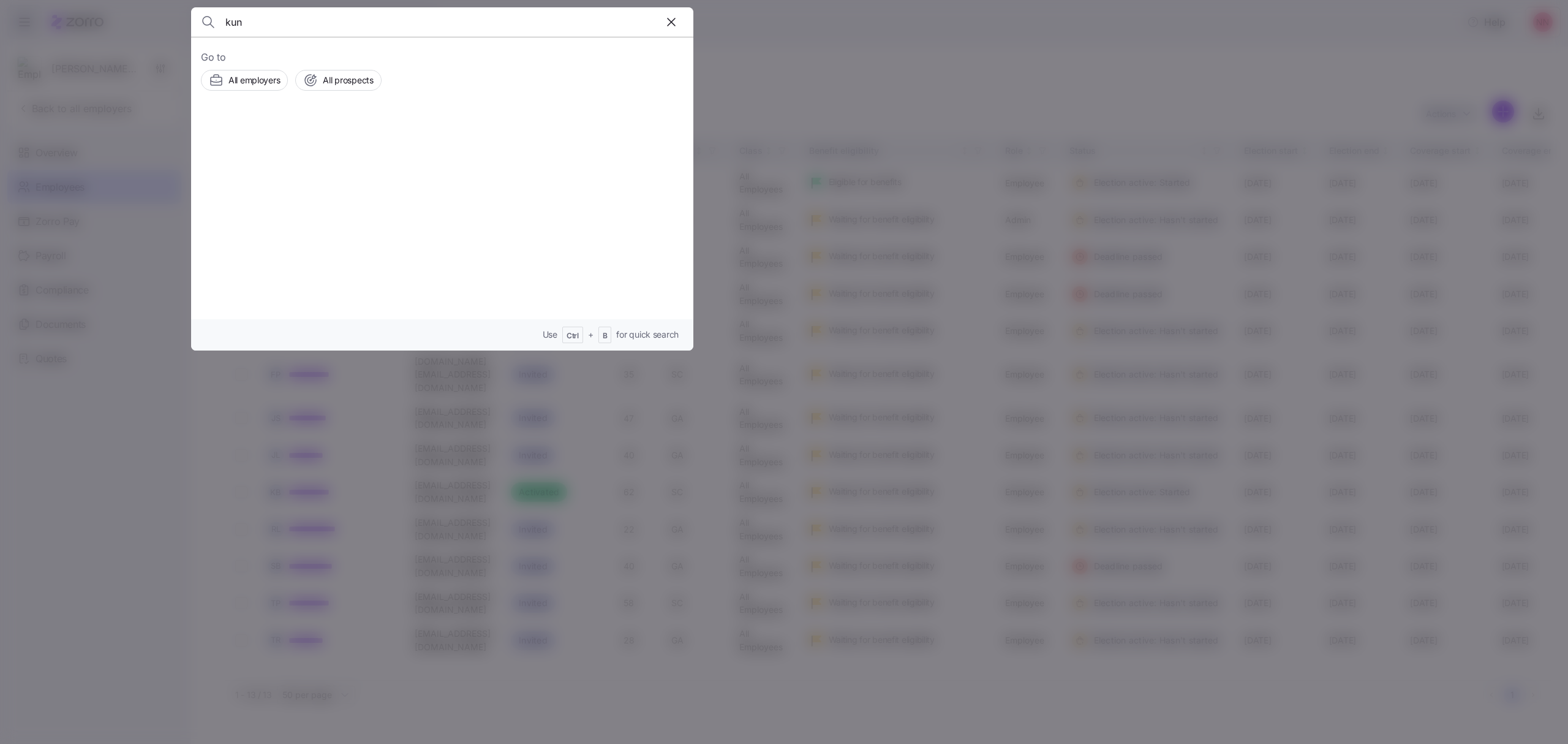
type input "kun"
click at [327, 139] on span "Holee Kun" at bounding box center [329, 139] width 46 height 16
